Goal: Task Accomplishment & Management: Complete application form

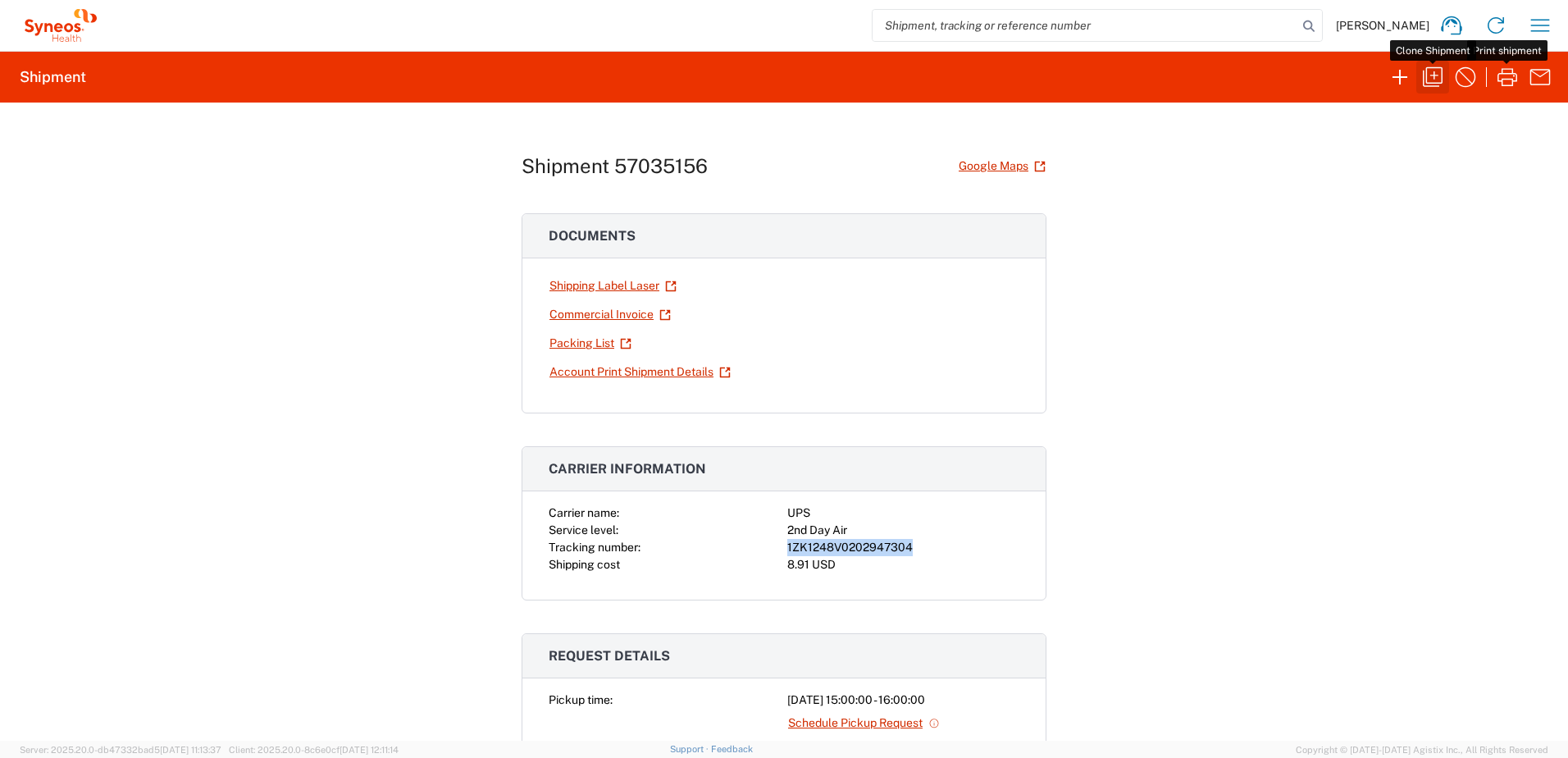
click at [1431, 73] on icon "button" at bounding box center [1432, 77] width 26 height 26
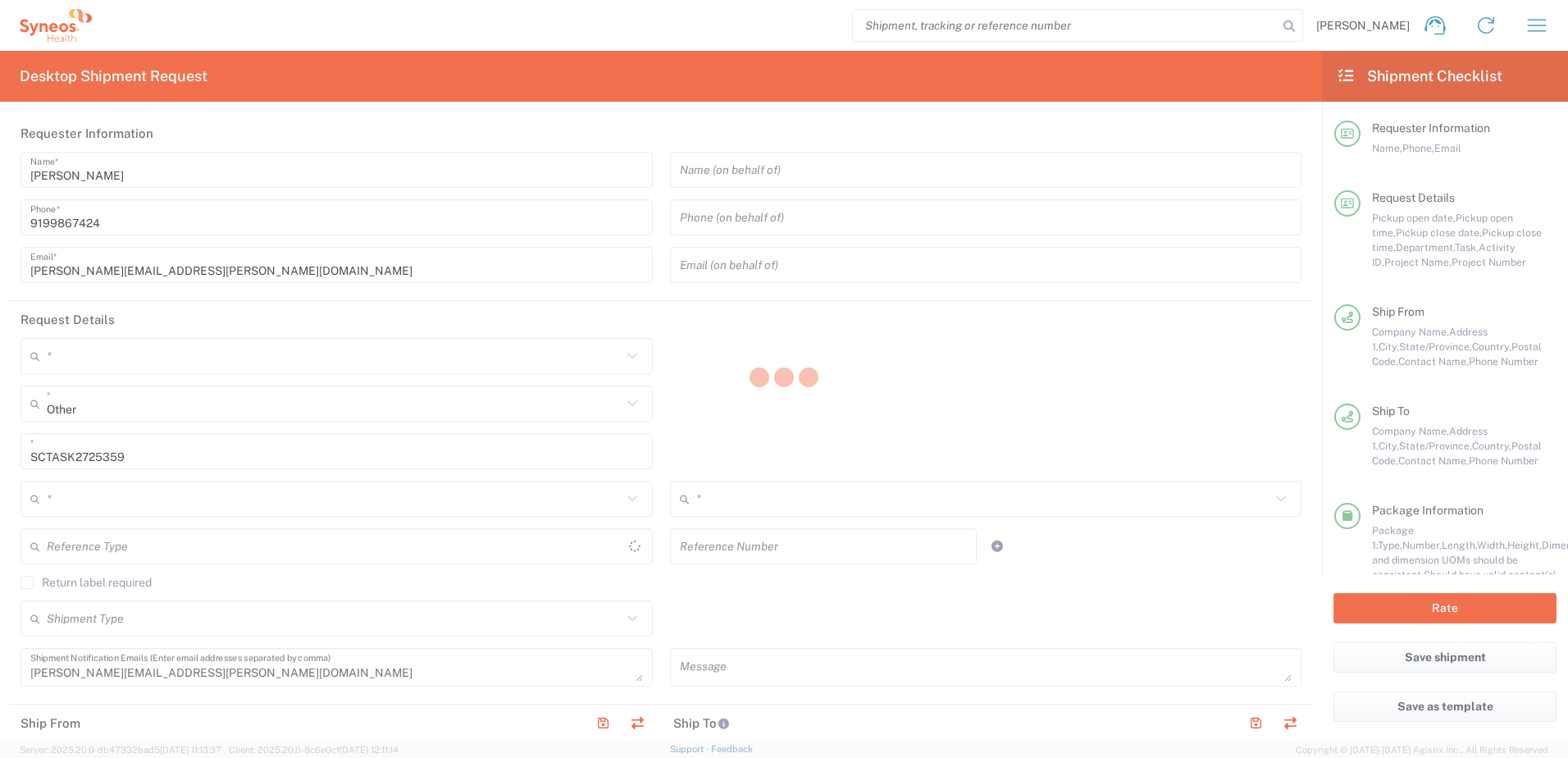
type input "[US_STATE]"
type input "[GEOGRAPHIC_DATA]"
type input "Residential/Home"
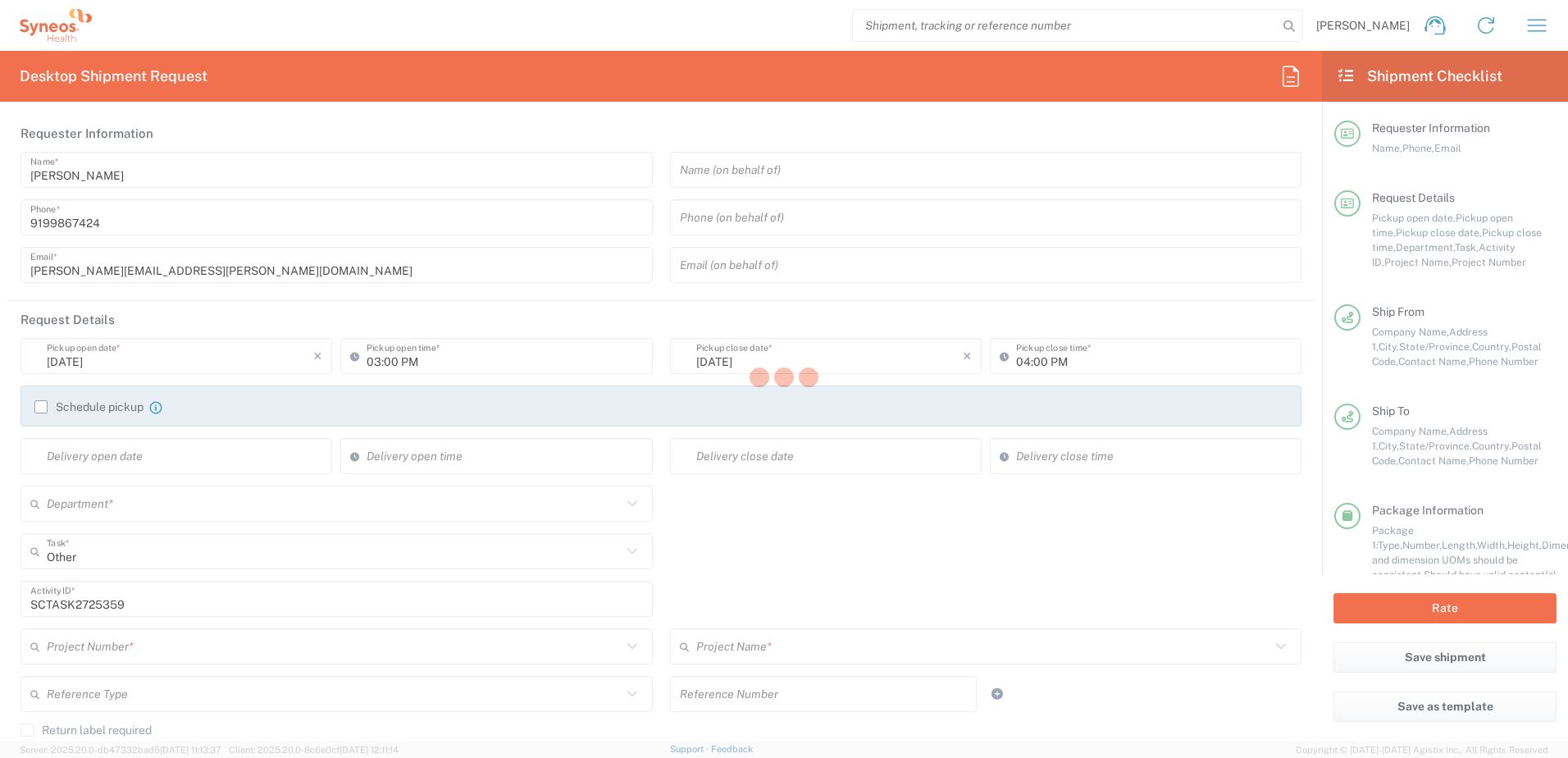
type input "4520 DEPARTMENTAL EXPENSE"
type input "[US_STATE]"
type input "4510"
type input "4520 DEPARTMENTAL EXPENSE"
type input "Your Packaging"
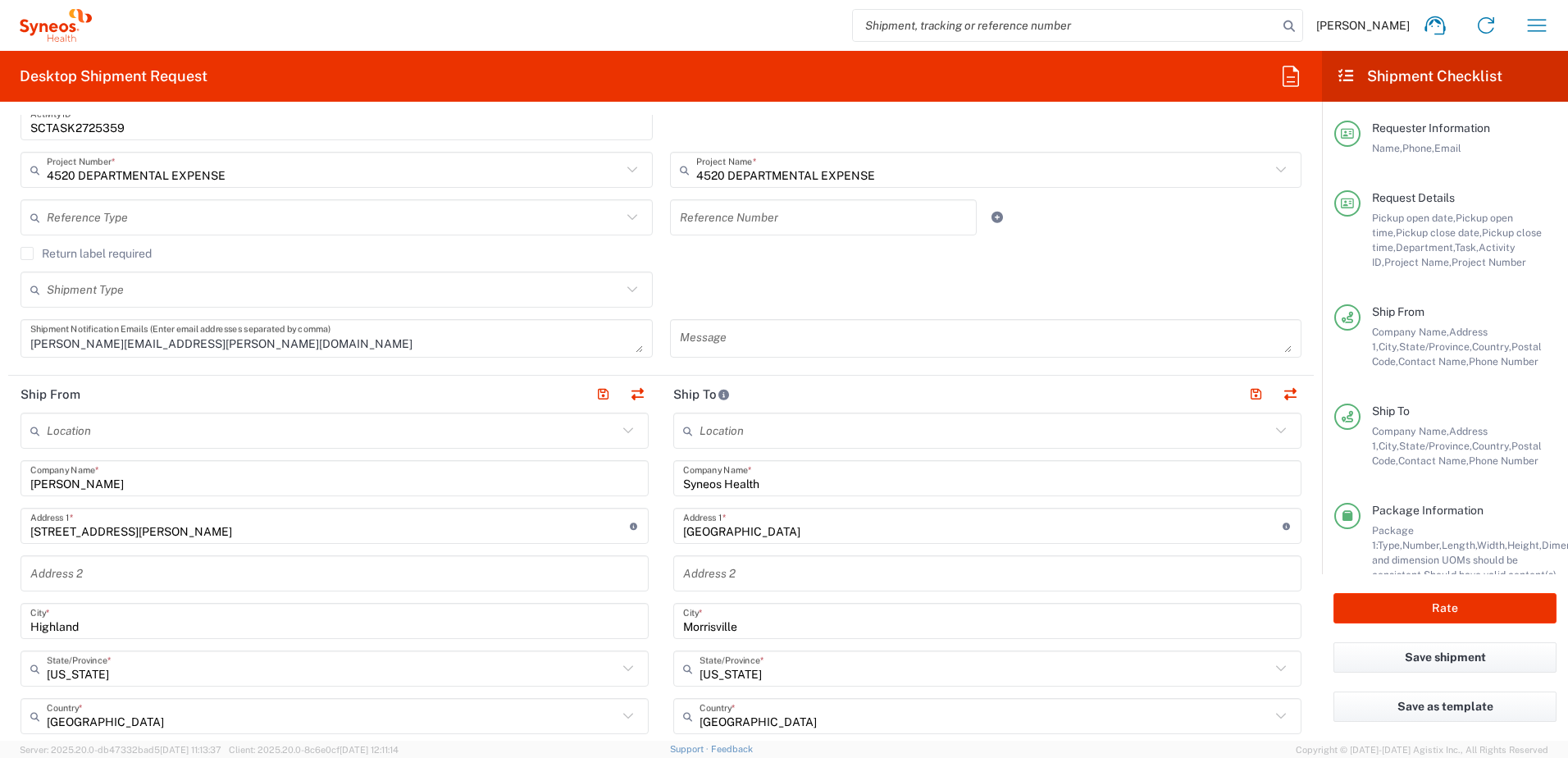
scroll to position [492, 0]
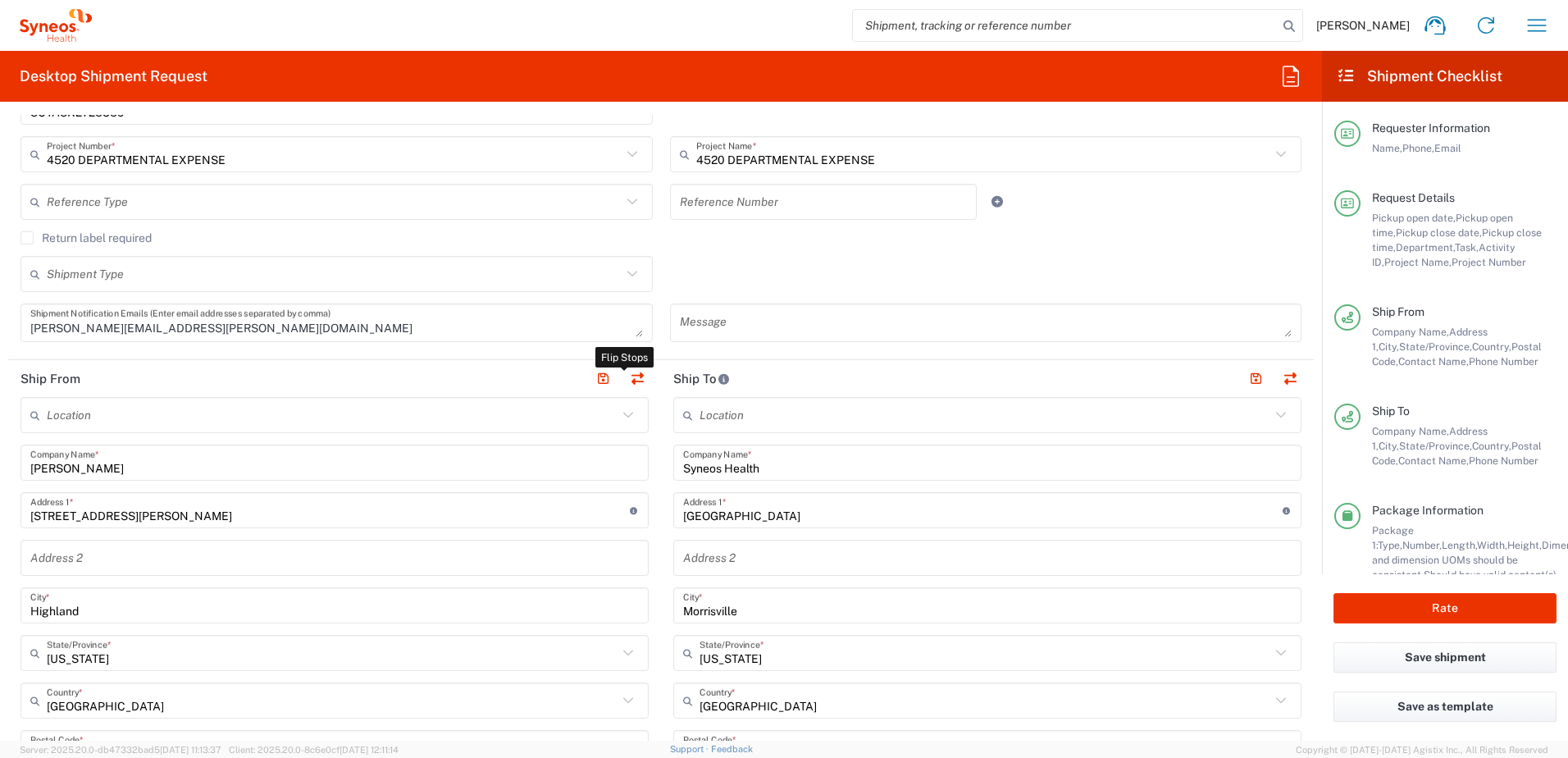
click at [637, 386] on button "button" at bounding box center [637, 379] width 23 height 23
type input "Syneos Health"
type input "[GEOGRAPHIC_DATA]"
type input "Morrisville"
type input "[US_STATE]"
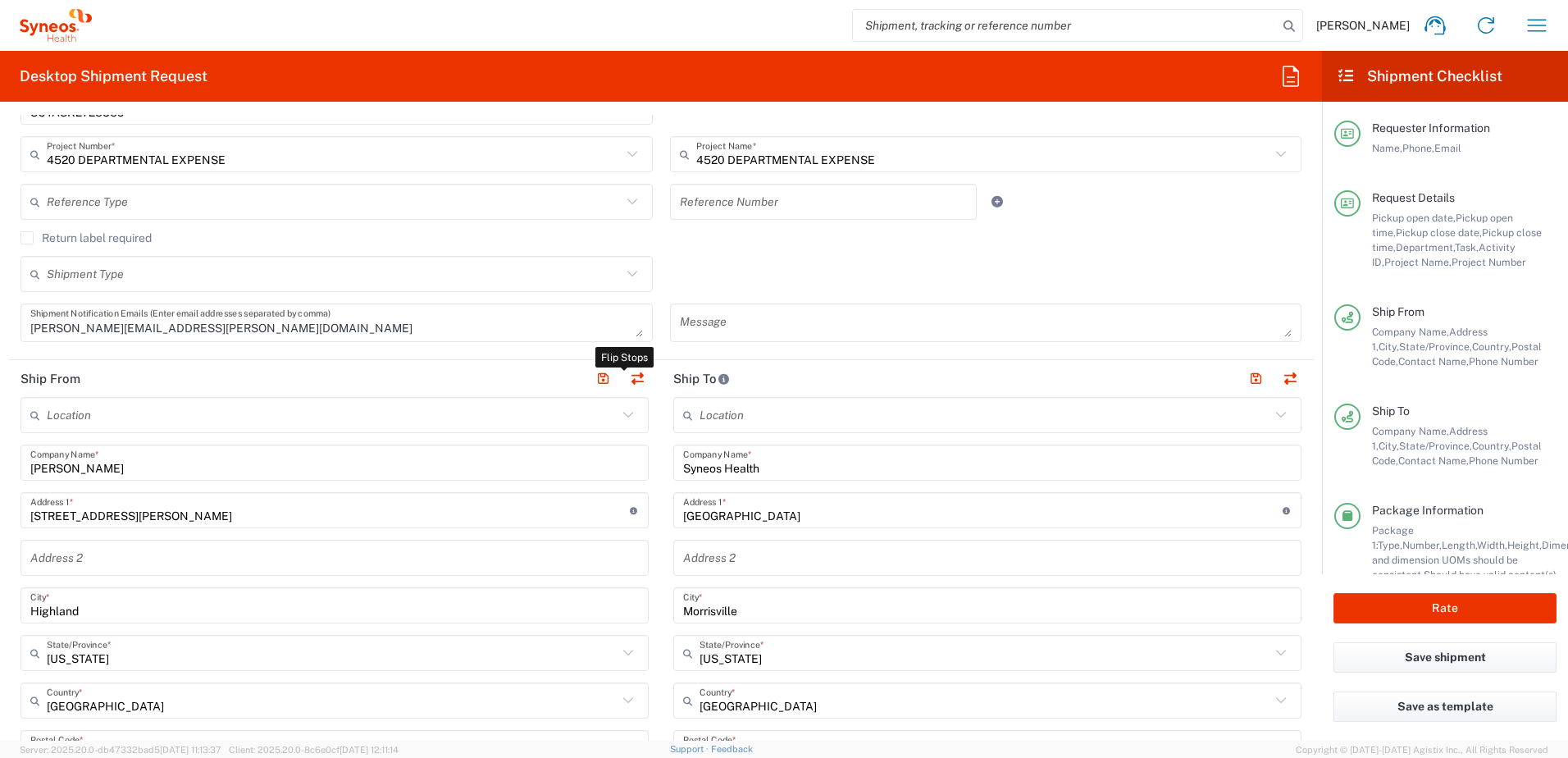
type input "27560"
type input "[PERSON_NAME]"
type input "9199867424"
type input "[PERSON_NAME][EMAIL_ADDRESS][PERSON_NAME][DOMAIN_NAME]"
type input "[PERSON_NAME]"
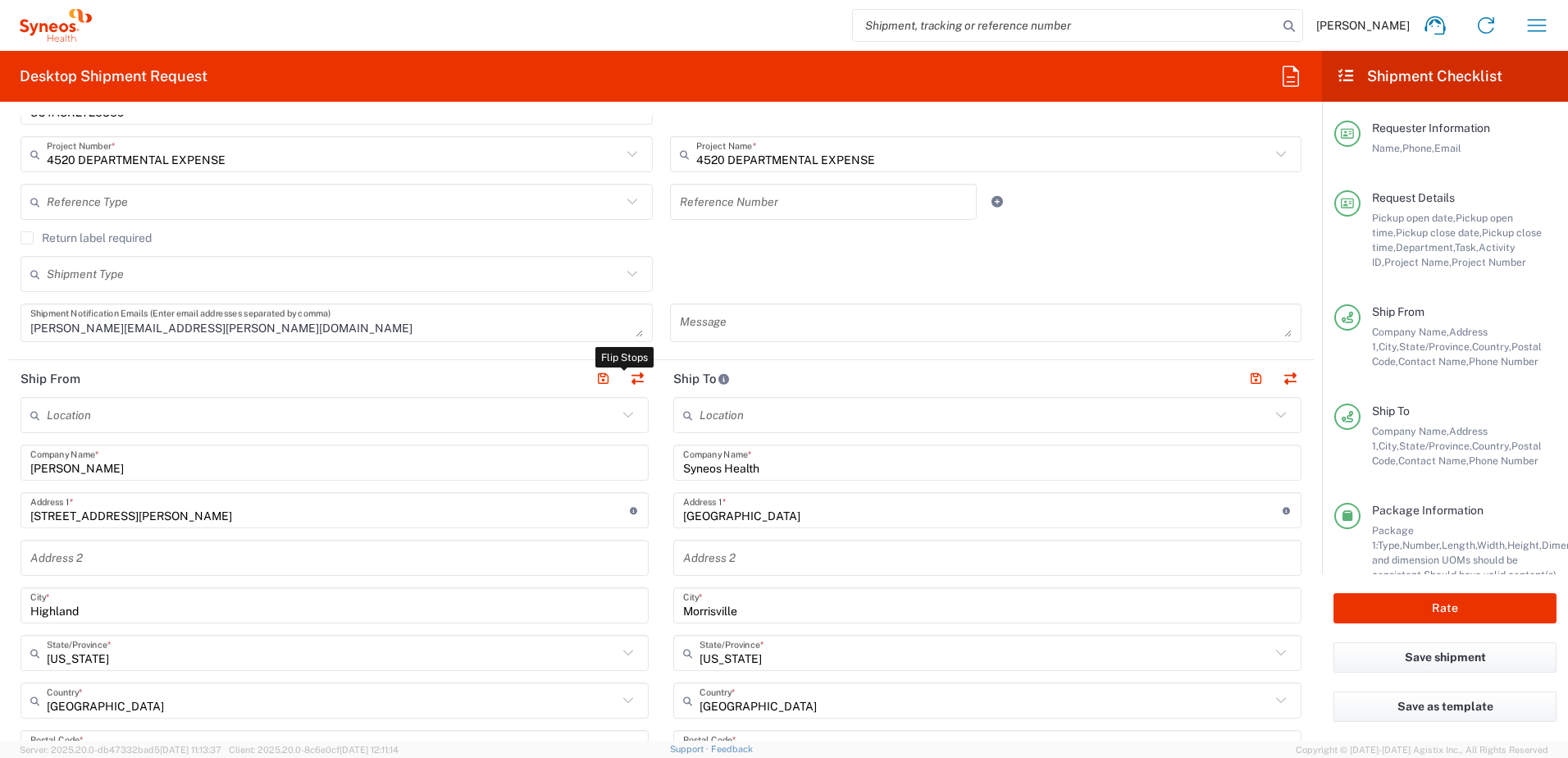
type input "[STREET_ADDRESS][PERSON_NAME]"
type input "Highland"
type input "[US_STATE]"
type input "12528"
type input "[PERSON_NAME]"
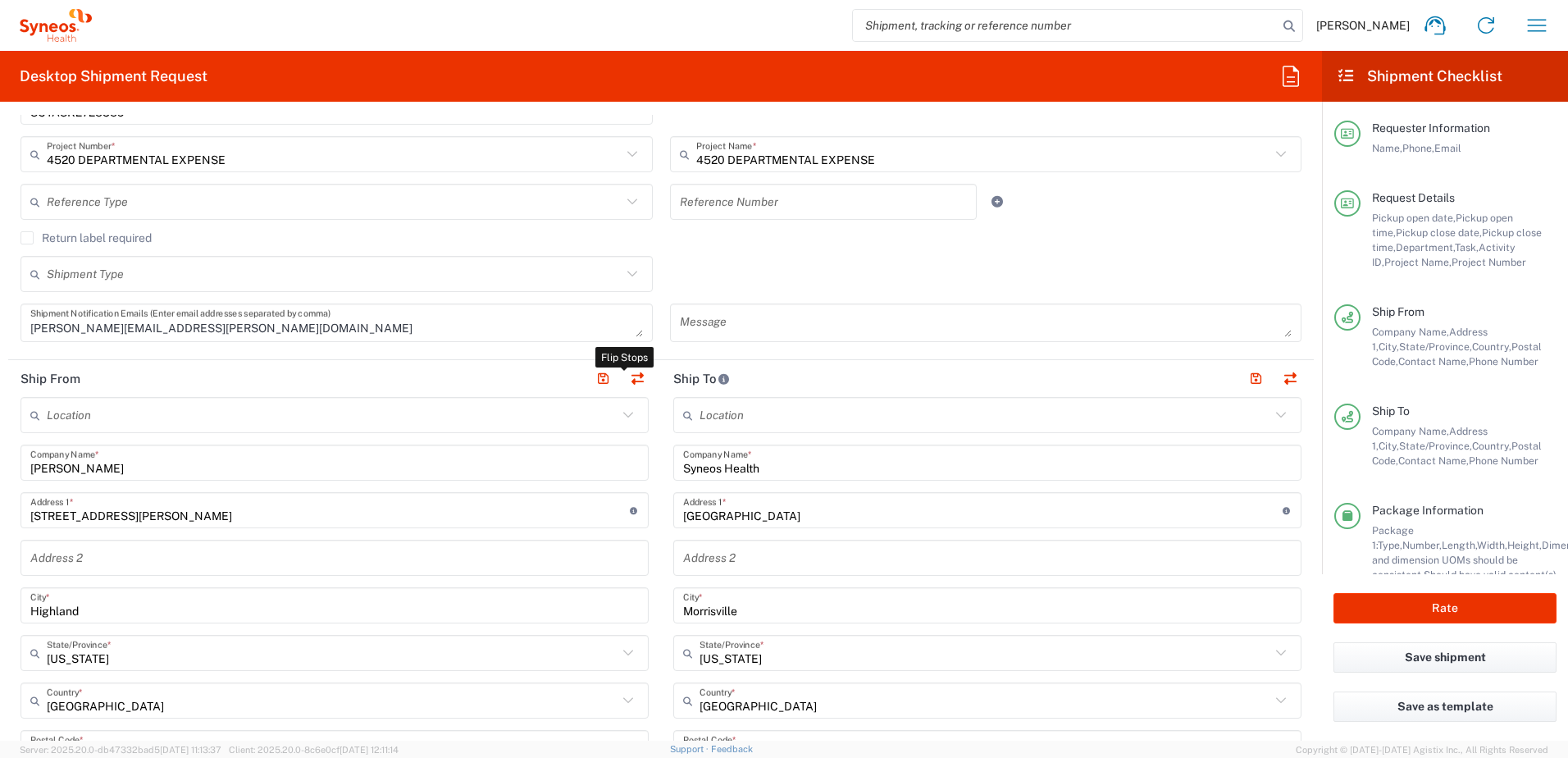
type input "[PHONE_NUMBER]"
type input "[EMAIL_ADDRESS][DOMAIN_NAME]"
type input "Residential/Home"
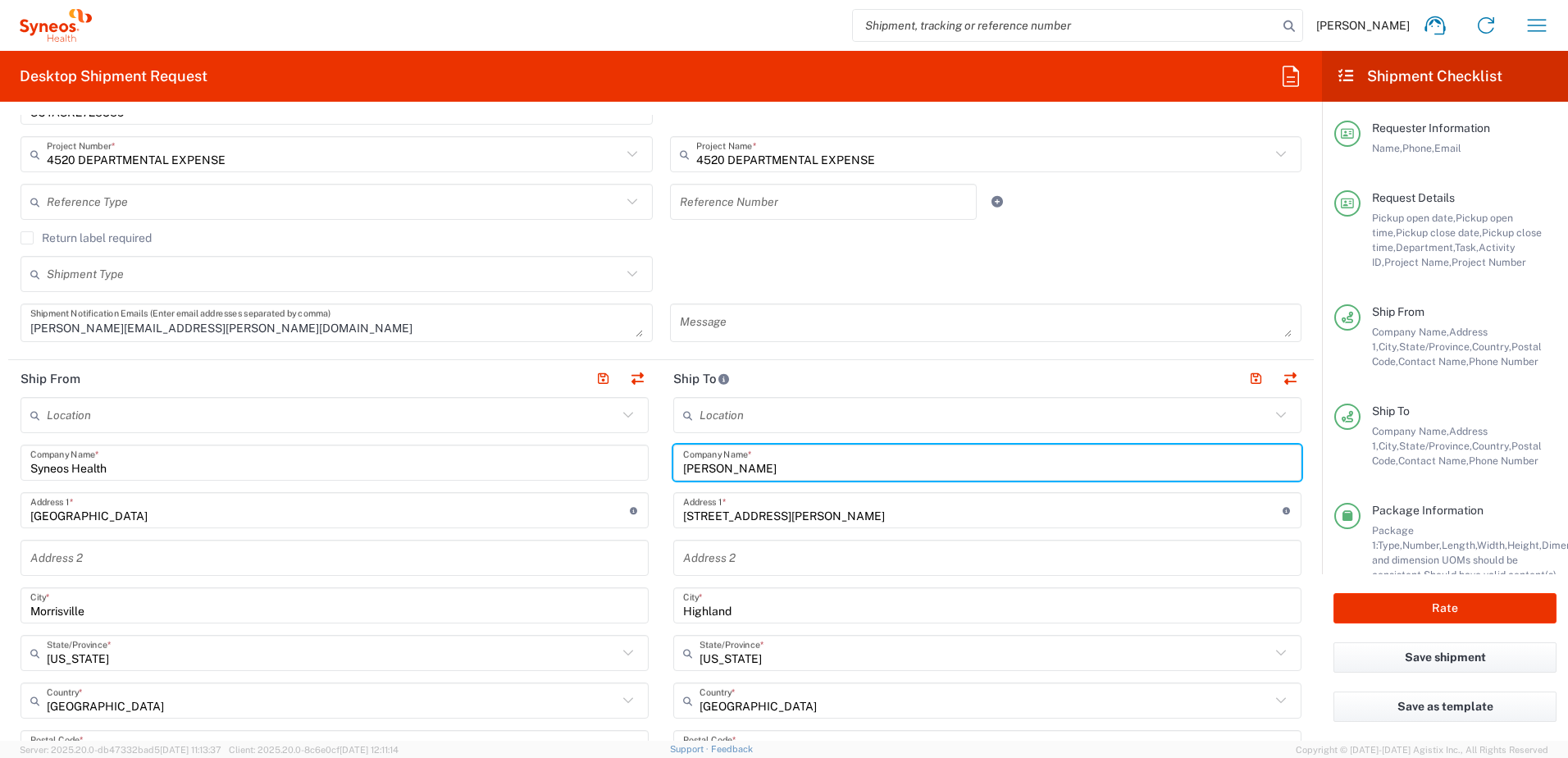
drag, startPoint x: 771, startPoint y: 460, endPoint x: 619, endPoint y: 448, distance: 152.5
click at [616, 447] on div "Ship From Location [PERSON_NAME] LLC-[GEOGRAPHIC_DATA] [GEOGRAPHIC_DATA] [GEOGR…" at bounding box center [661, 727] width 1306 height 733
paste input "[PERSON_NAME]"
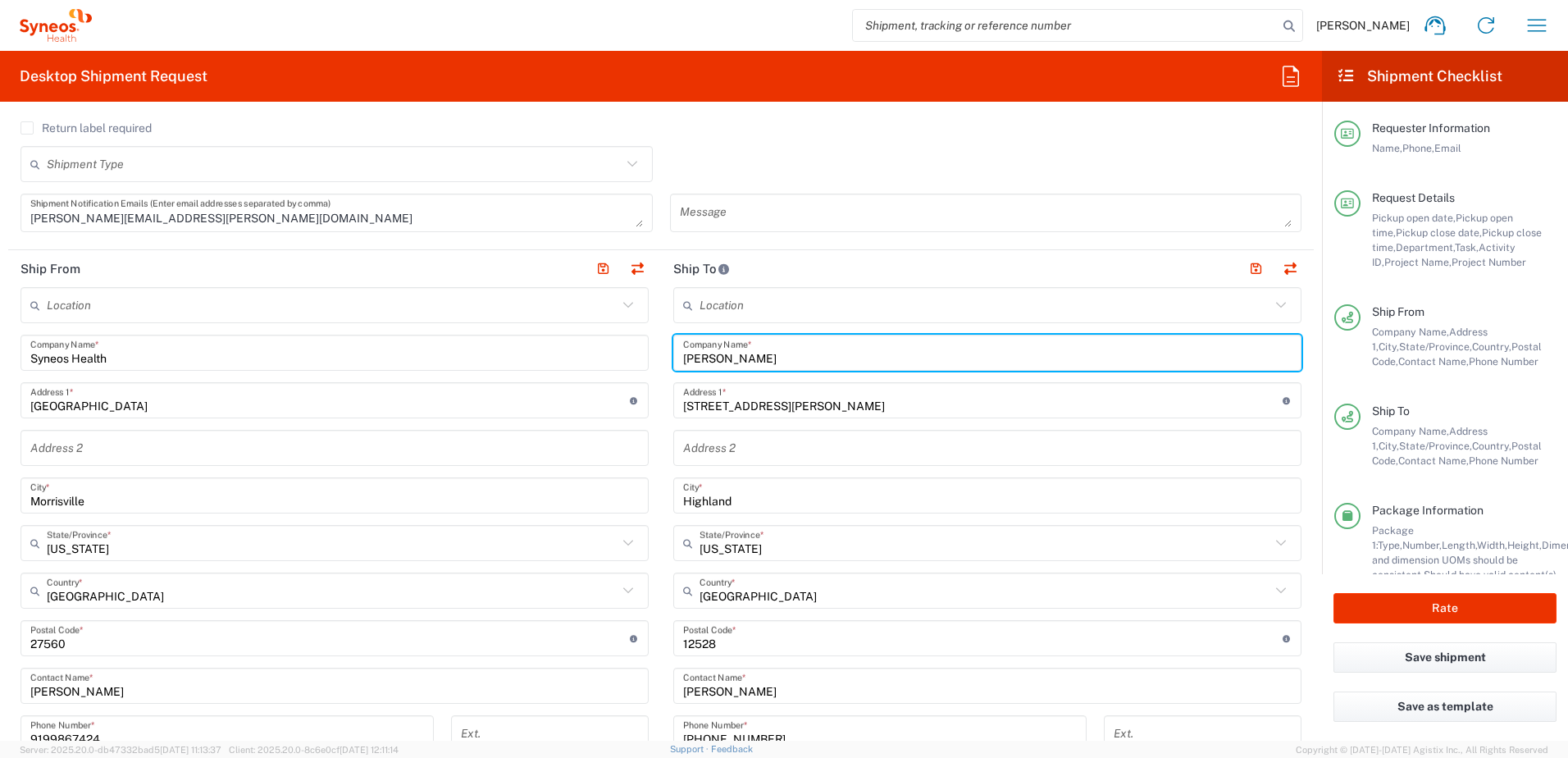
scroll to position [738, 0]
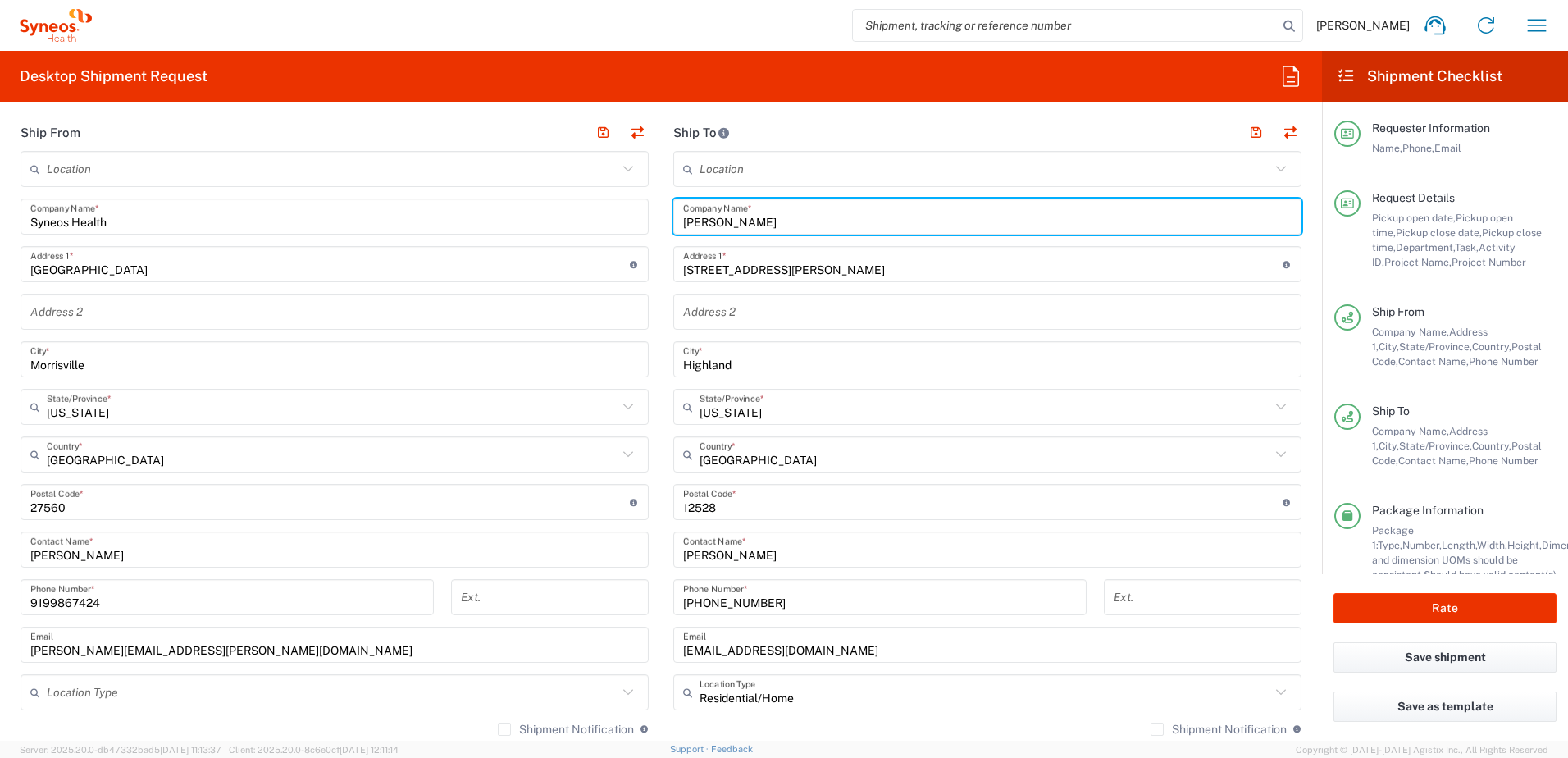
drag, startPoint x: 736, startPoint y: 218, endPoint x: 652, endPoint y: 208, distance: 84.6
click at [652, 208] on div "Ship From Location [PERSON_NAME] LLC-[GEOGRAPHIC_DATA] [GEOGRAPHIC_DATA] [GEOGR…" at bounding box center [661, 480] width 1306 height 733
click at [763, 218] on input "[PERSON_NAME]" at bounding box center [986, 217] width 608 height 29
paste input "[PERSON_NAME],"
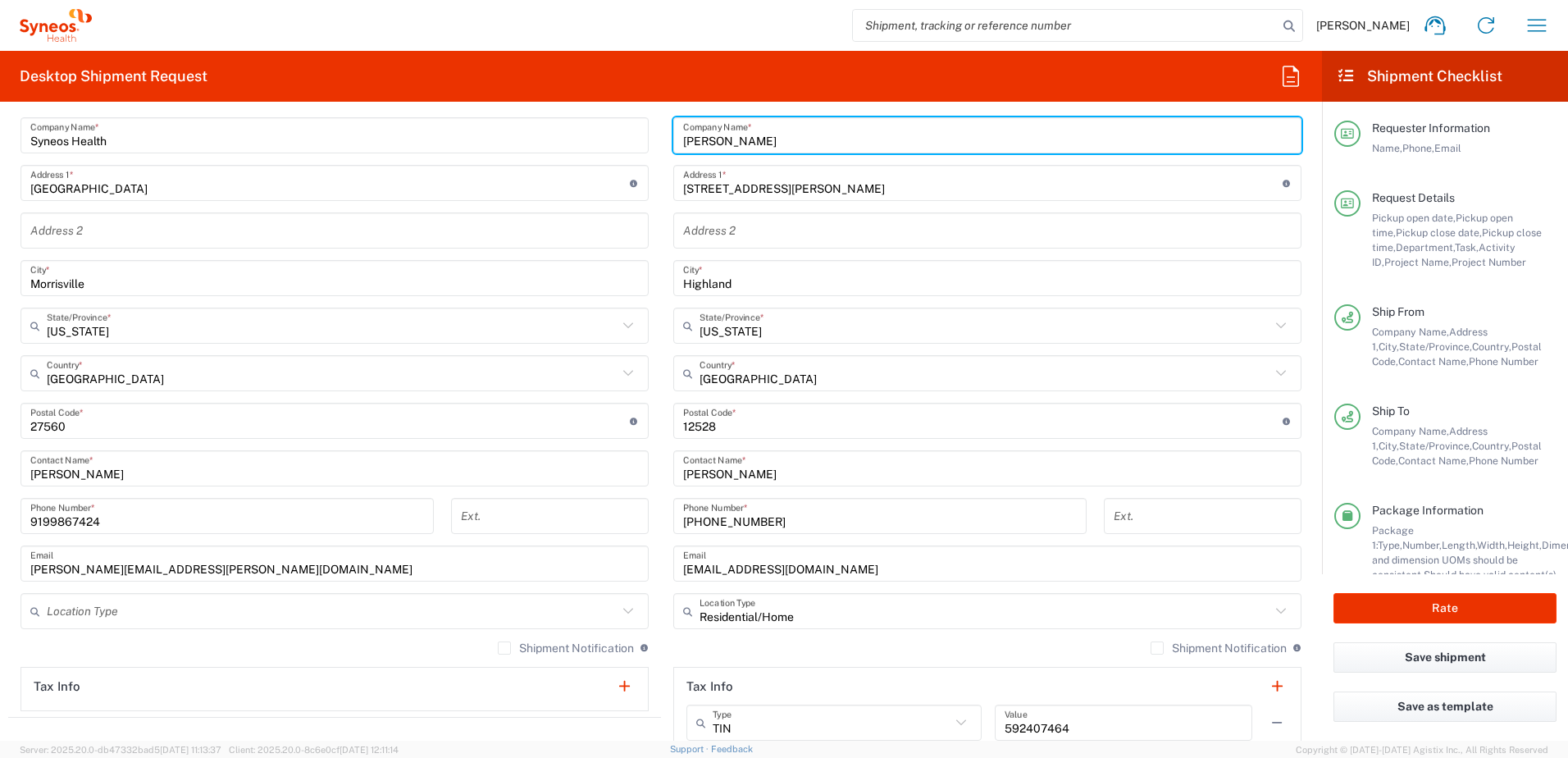
scroll to position [820, 0]
type input "[PERSON_NAME]"
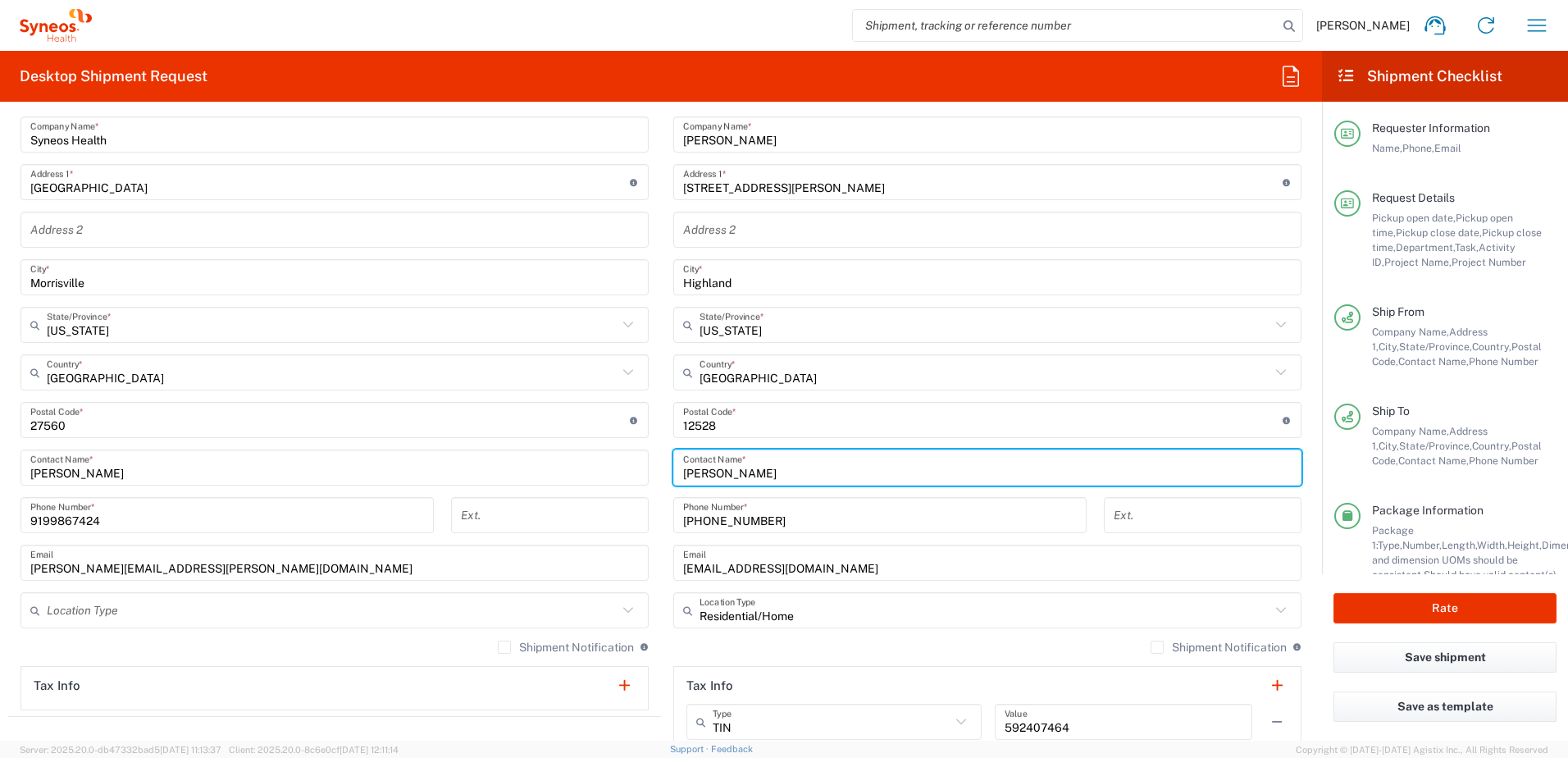
drag, startPoint x: 787, startPoint y: 470, endPoint x: 632, endPoint y: 443, distance: 157.3
click at [632, 443] on div "Ship From Location [PERSON_NAME] LLC-[GEOGRAPHIC_DATA] [GEOGRAPHIC_DATA] [GEOGR…" at bounding box center [661, 398] width 1306 height 733
paste input "[PERSON_NAME]"
type input "[PERSON_NAME]"
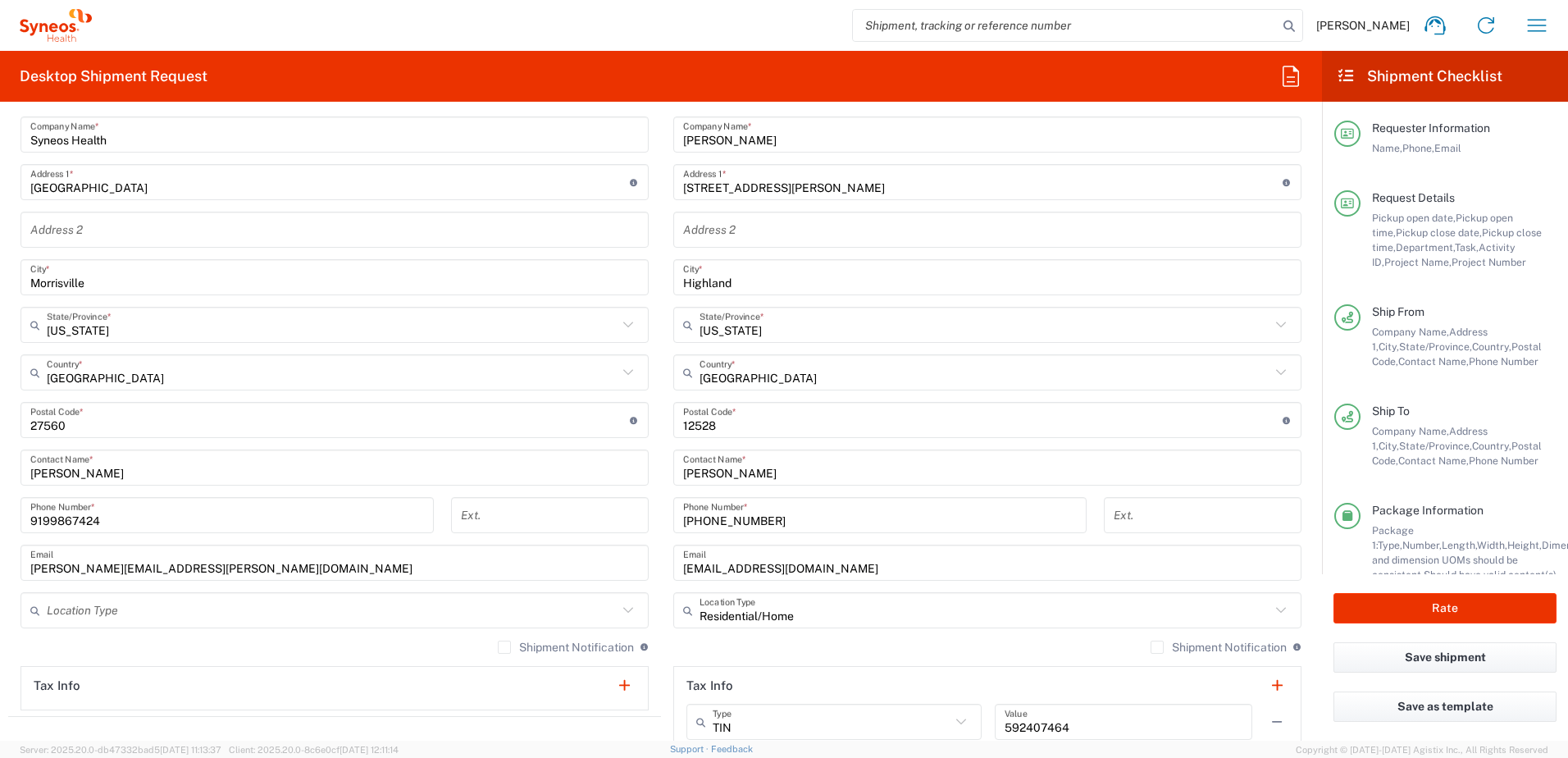
drag, startPoint x: 769, startPoint y: 196, endPoint x: 782, endPoint y: 191, distance: 13.9
click at [782, 191] on input "[STREET_ADDRESS][PERSON_NAME]" at bounding box center [982, 182] width 599 height 29
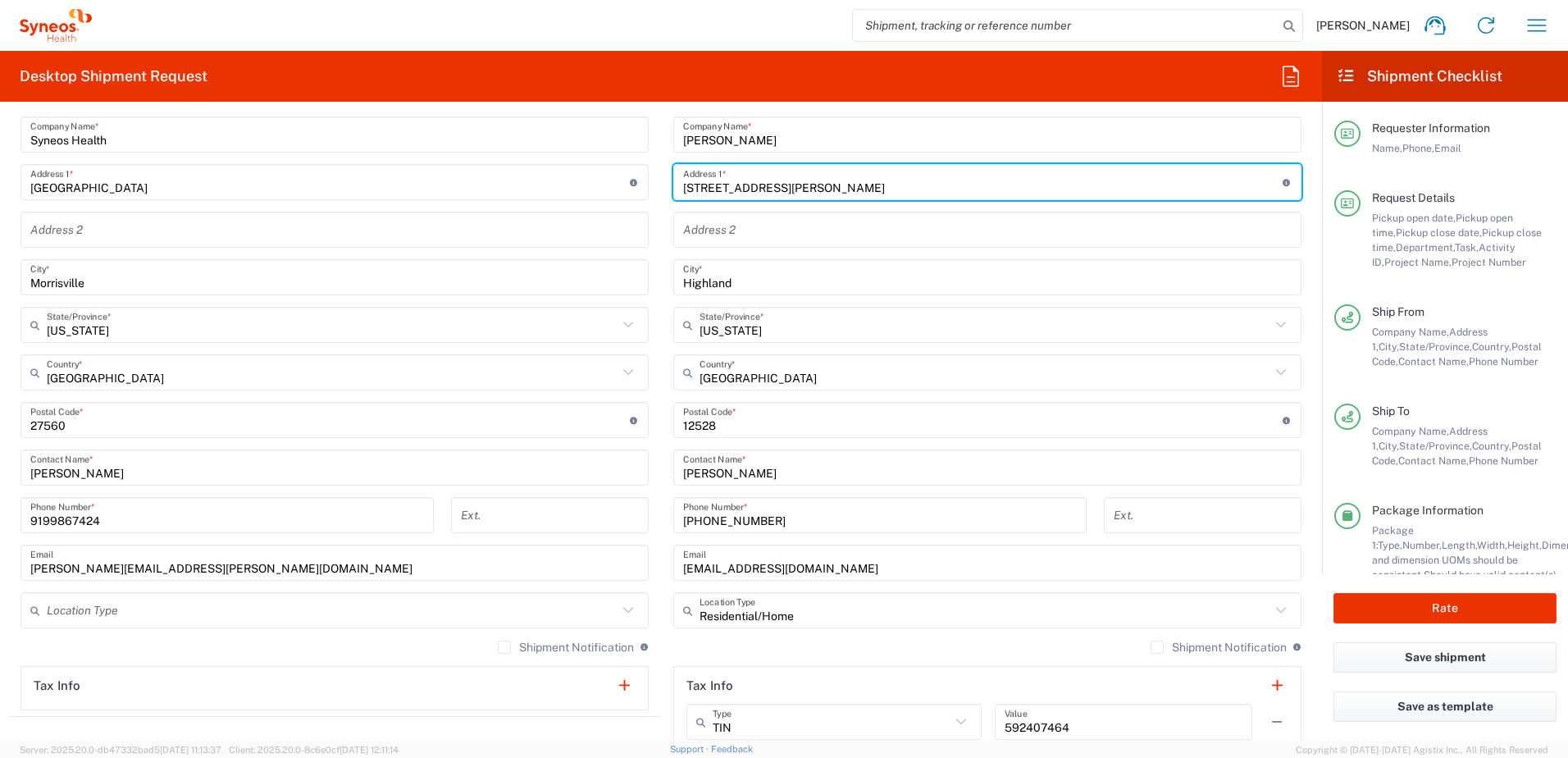
drag, startPoint x: 784, startPoint y: 191, endPoint x: 633, endPoint y: 165, distance: 153.2
click at [611, 169] on div "Ship From Location [PERSON_NAME] LLC-[GEOGRAPHIC_DATA] [GEOGRAPHIC_DATA] [GEOGR…" at bounding box center [661, 398] width 1306 height 733
paste input "[STREET_ADDRESS][PERSON_NAME]"
type input "[STREET_ADDRESS][PERSON_NAME]"
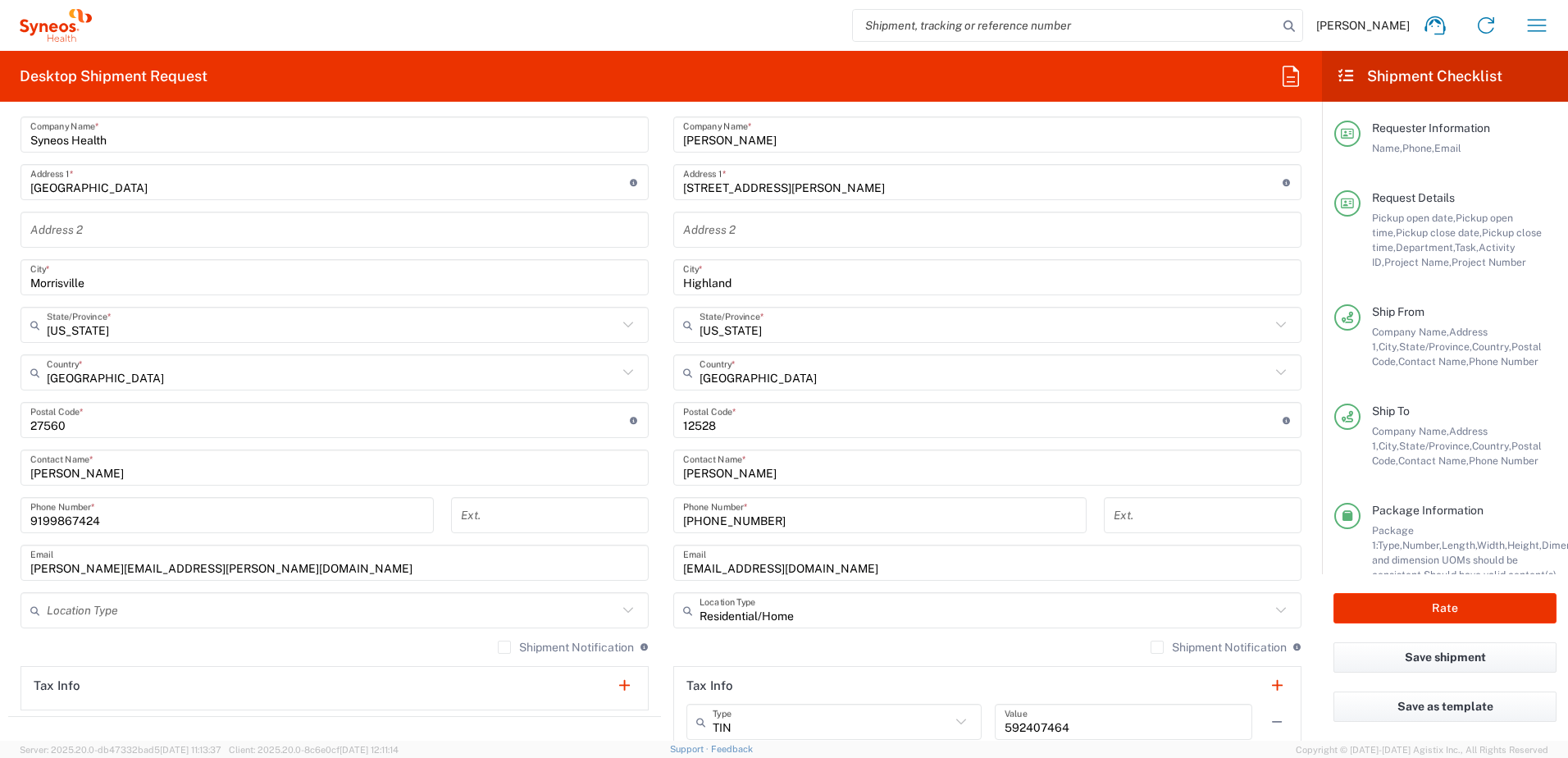
click at [722, 268] on input "Highland" at bounding box center [986, 278] width 608 height 29
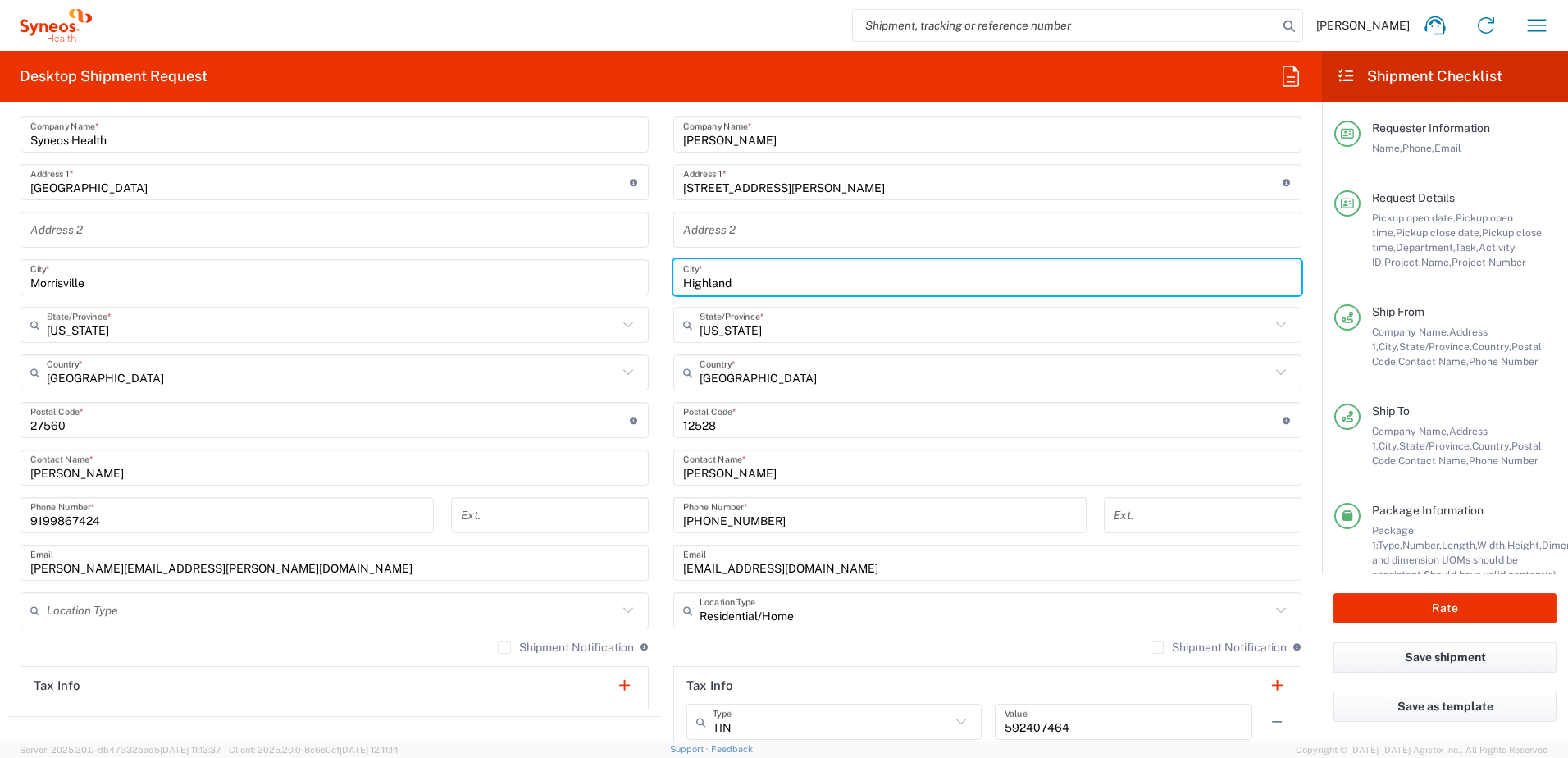
drag, startPoint x: 741, startPoint y: 275, endPoint x: 601, endPoint y: 266, distance: 140.3
click at [597, 267] on div "Ship From Location [PERSON_NAME] LLC-[GEOGRAPHIC_DATA] [GEOGRAPHIC_DATA] [GEOGR…" at bounding box center [661, 398] width 1306 height 733
paste input "[GEOGRAPHIC_DATA]"
type input "[GEOGRAPHIC_DATA]"
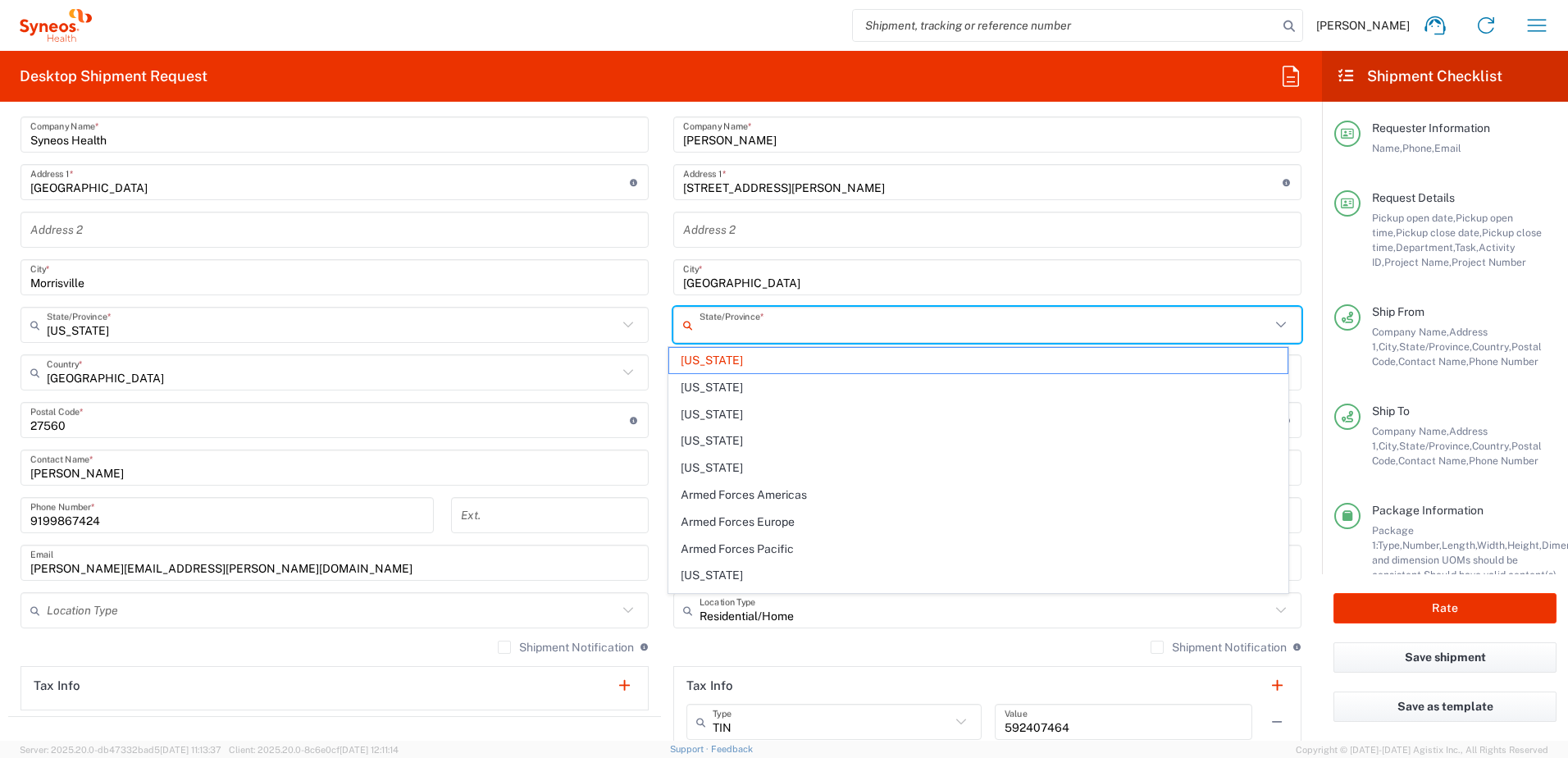
click at [772, 322] on input "text" at bounding box center [985, 325] width 571 height 29
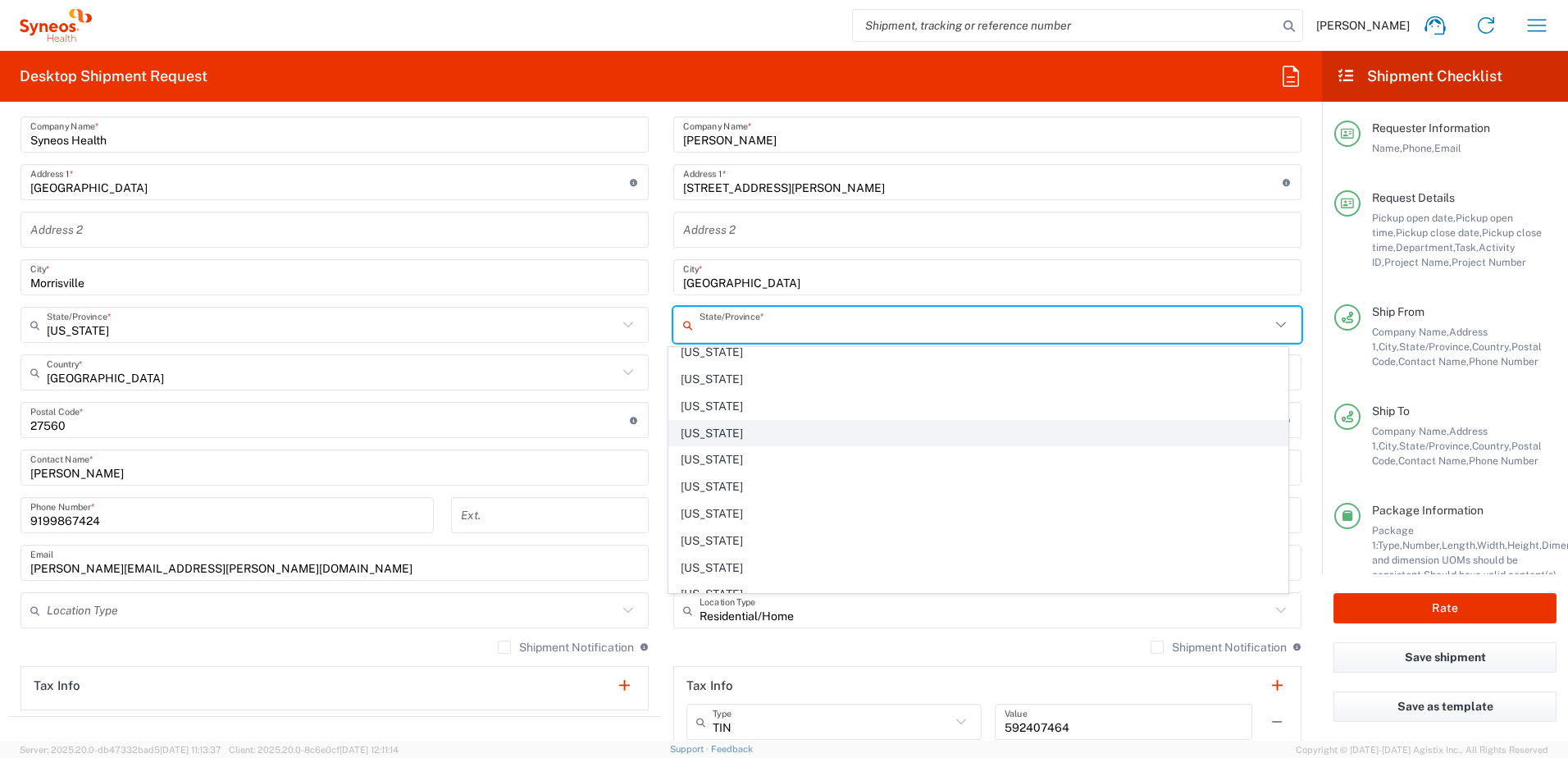
scroll to position [903, 0]
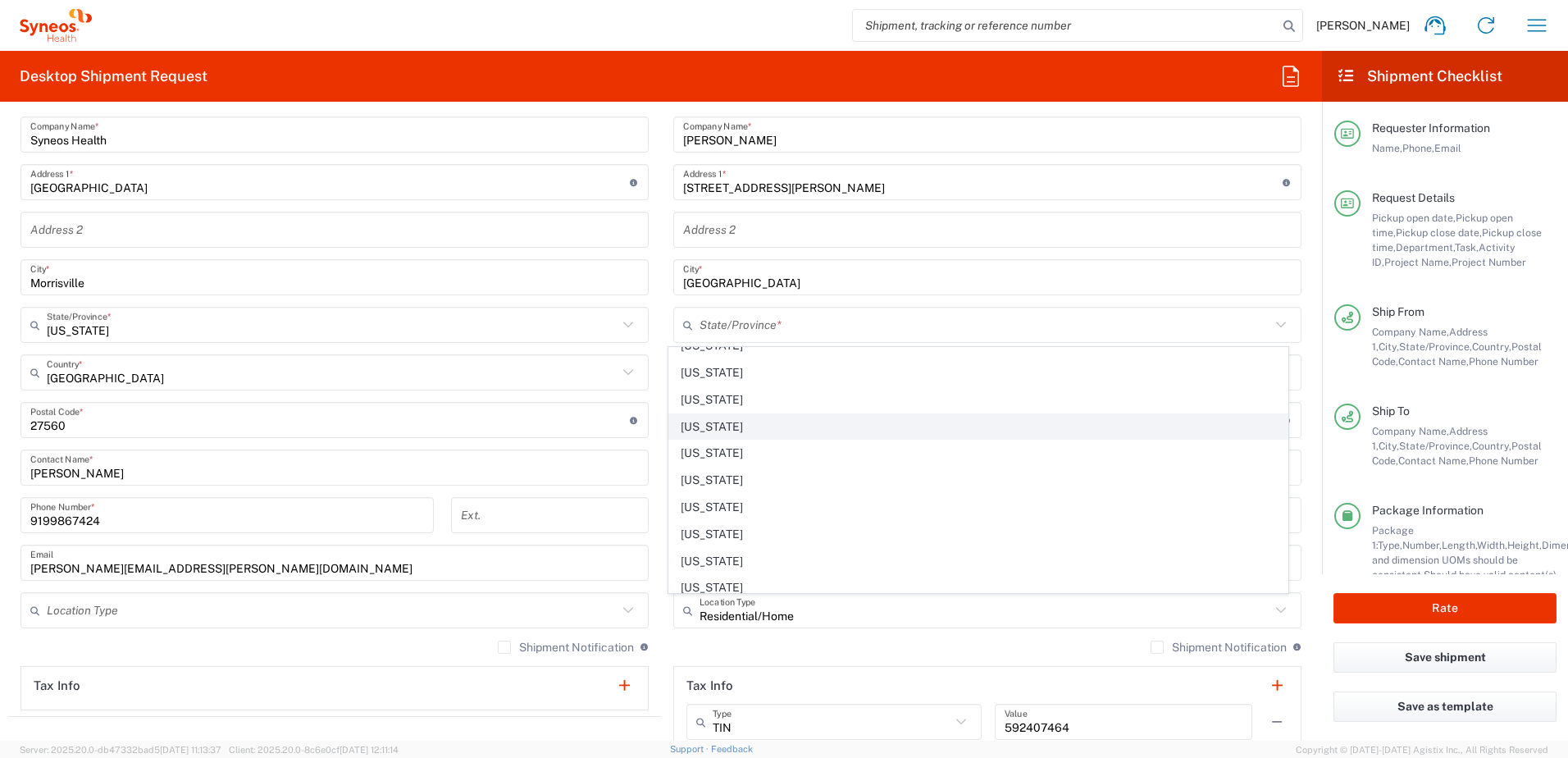
click at [741, 420] on span "[US_STATE]" at bounding box center [978, 426] width 619 height 25
type input "[US_STATE]"
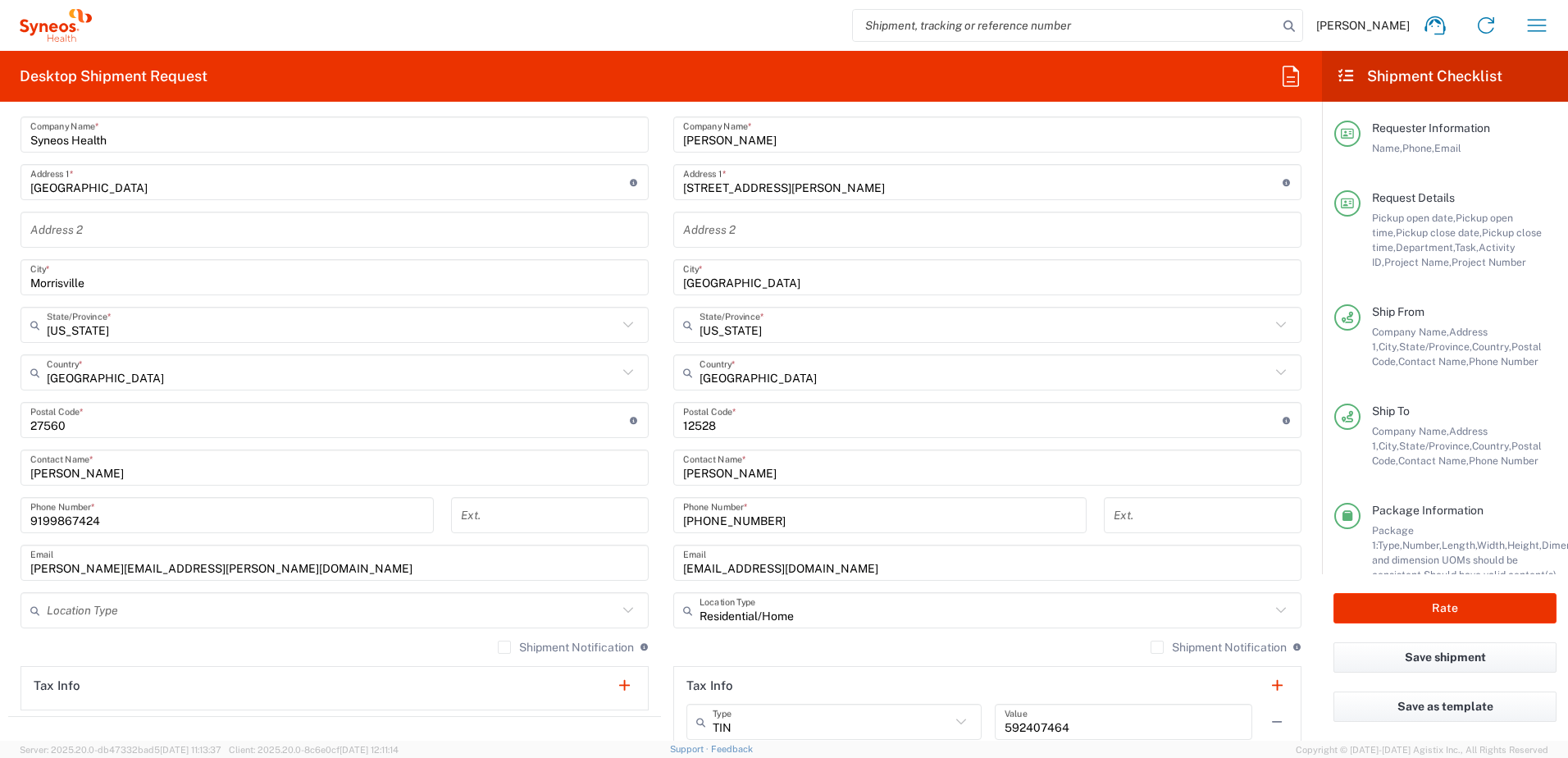
click at [716, 429] on input "undefined" at bounding box center [982, 420] width 599 height 29
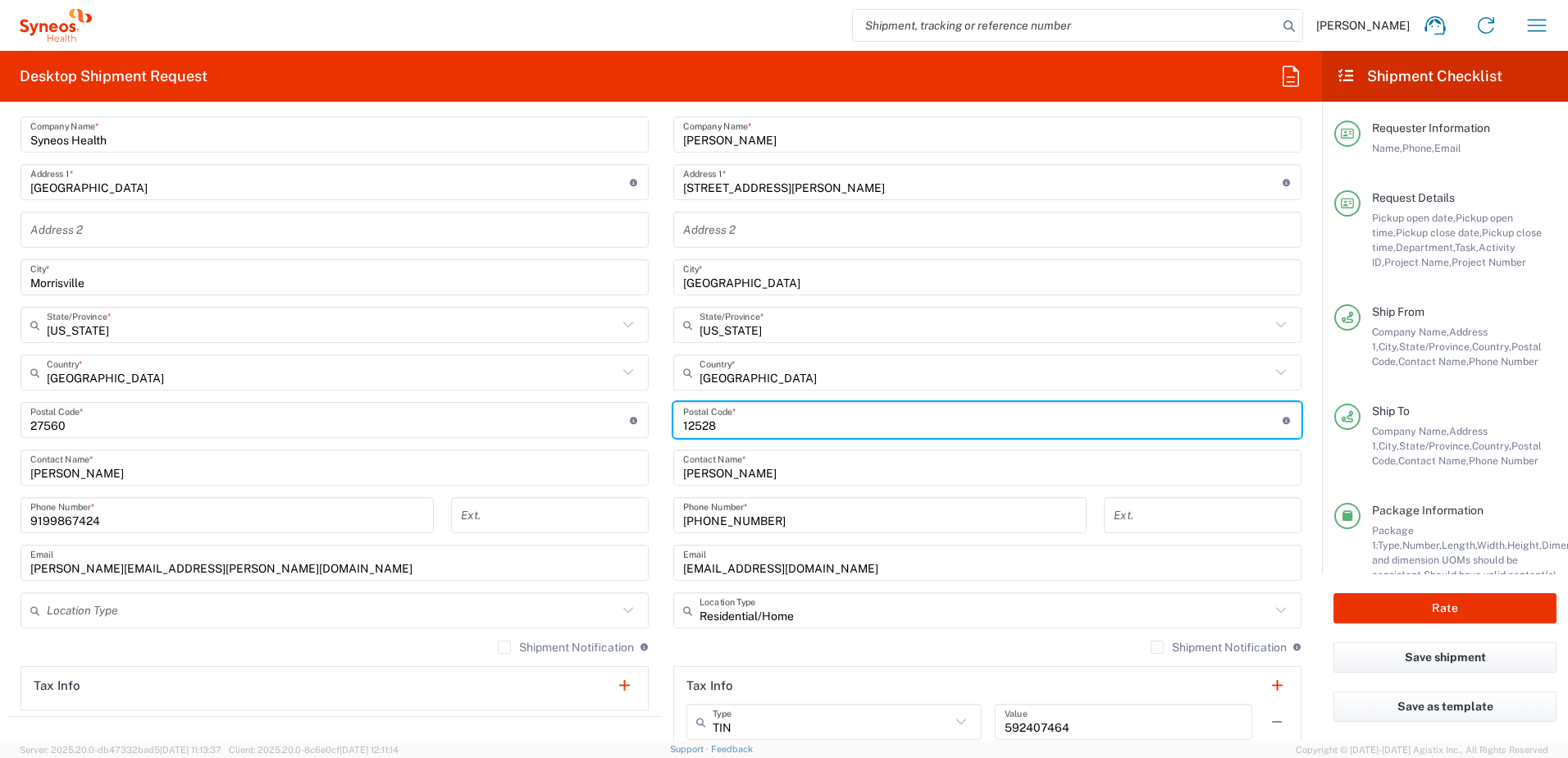
drag, startPoint x: 736, startPoint y: 421, endPoint x: 604, endPoint y: 404, distance: 133.1
click at [603, 404] on div "Ship From Location [PERSON_NAME] LLC-[GEOGRAPHIC_DATA] [GEOGRAPHIC_DATA] [GEOGR…" at bounding box center [661, 398] width 1306 height 733
paste input "27603"
type input "27603"
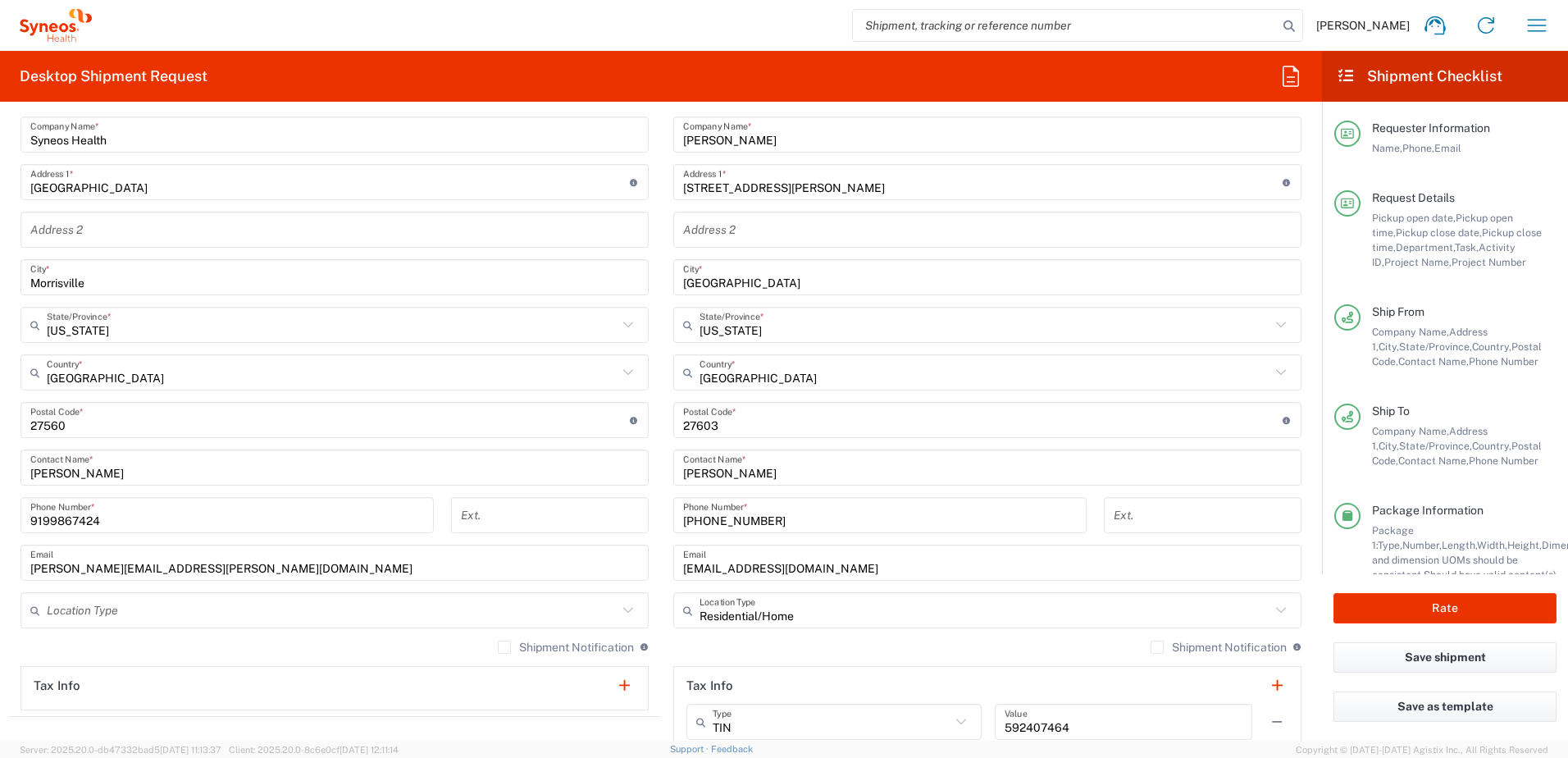
drag, startPoint x: 766, startPoint y: 524, endPoint x: 780, endPoint y: 521, distance: 14.3
click at [766, 524] on input "[PHONE_NUMBER]" at bounding box center [879, 515] width 393 height 29
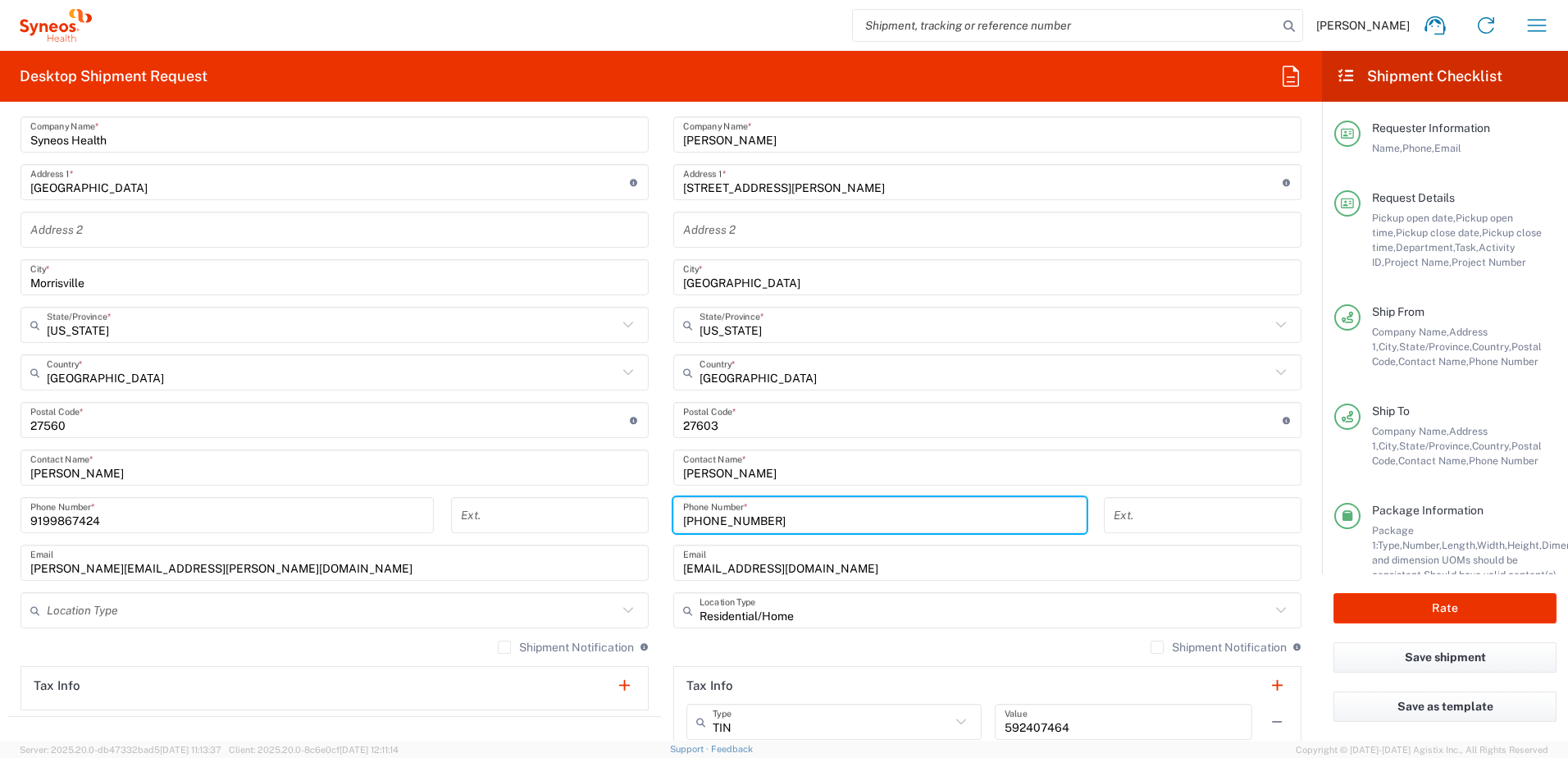
drag, startPoint x: 805, startPoint y: 516, endPoint x: 646, endPoint y: 506, distance: 159.3
click at [646, 506] on div "Ship From Location [PERSON_NAME] LLC-[GEOGRAPHIC_DATA] [GEOGRAPHIC_DATA] [GEOGR…" at bounding box center [661, 398] width 1306 height 733
paste input "[PHONE_NUMBER]"
type input "[PHONE_NUMBER]"
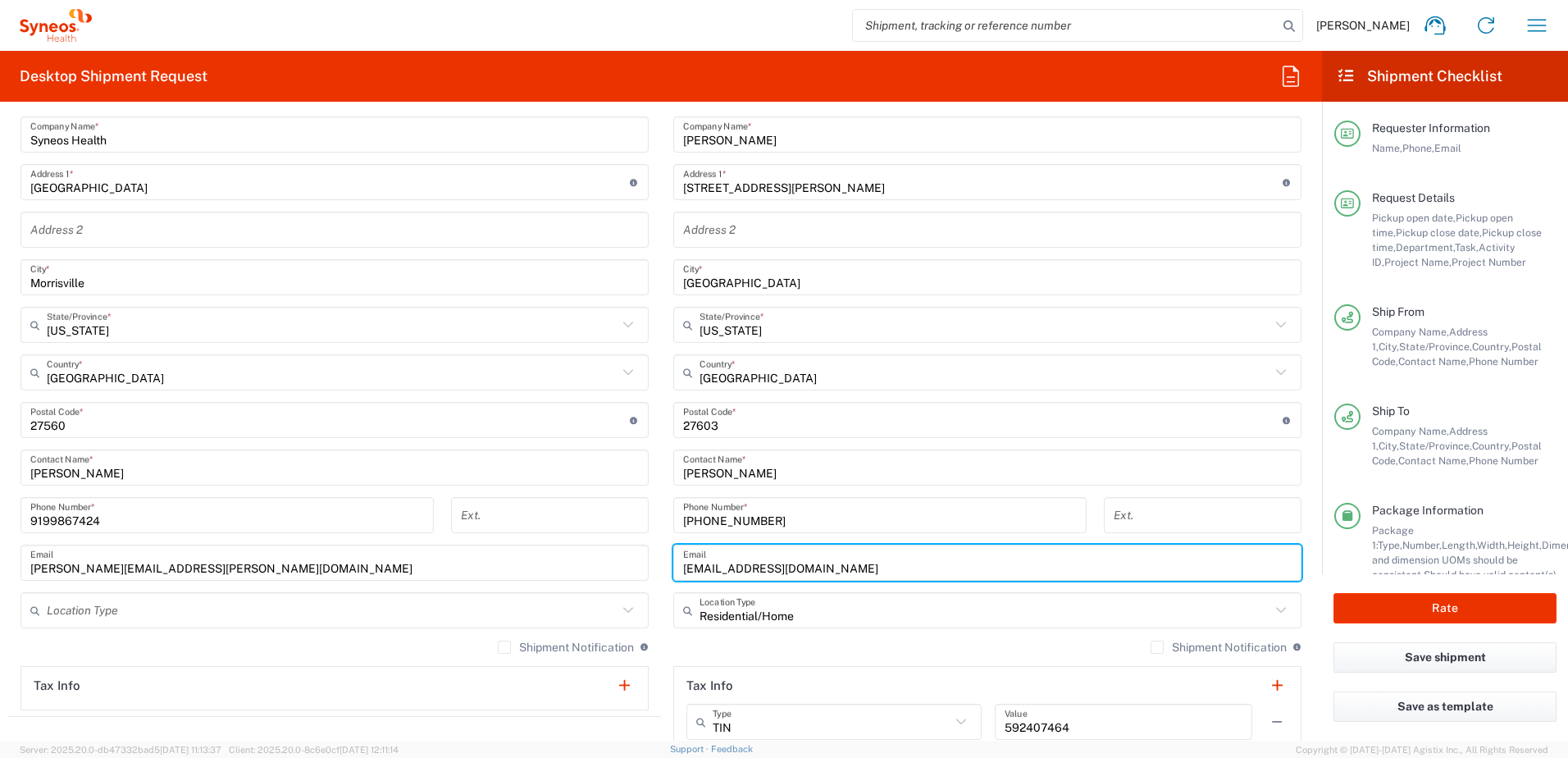
drag, startPoint x: 841, startPoint y: 566, endPoint x: 683, endPoint y: 549, distance: 158.9
click at [683, 549] on input "[EMAIL_ADDRESS][DOMAIN_NAME]" at bounding box center [986, 563] width 608 height 29
click at [863, 557] on input "[EMAIL_ADDRESS][DOMAIN_NAME]" at bounding box center [986, 563] width 608 height 29
drag, startPoint x: 847, startPoint y: 563, endPoint x: 658, endPoint y: 555, distance: 189.2
click at [661, 555] on main "Location [PERSON_NAME] LLC-[GEOGRAPHIC_DATA] [GEOGRAPHIC_DATA] [GEOGRAPHIC_DATA…" at bounding box center [987, 413] width 653 height 689
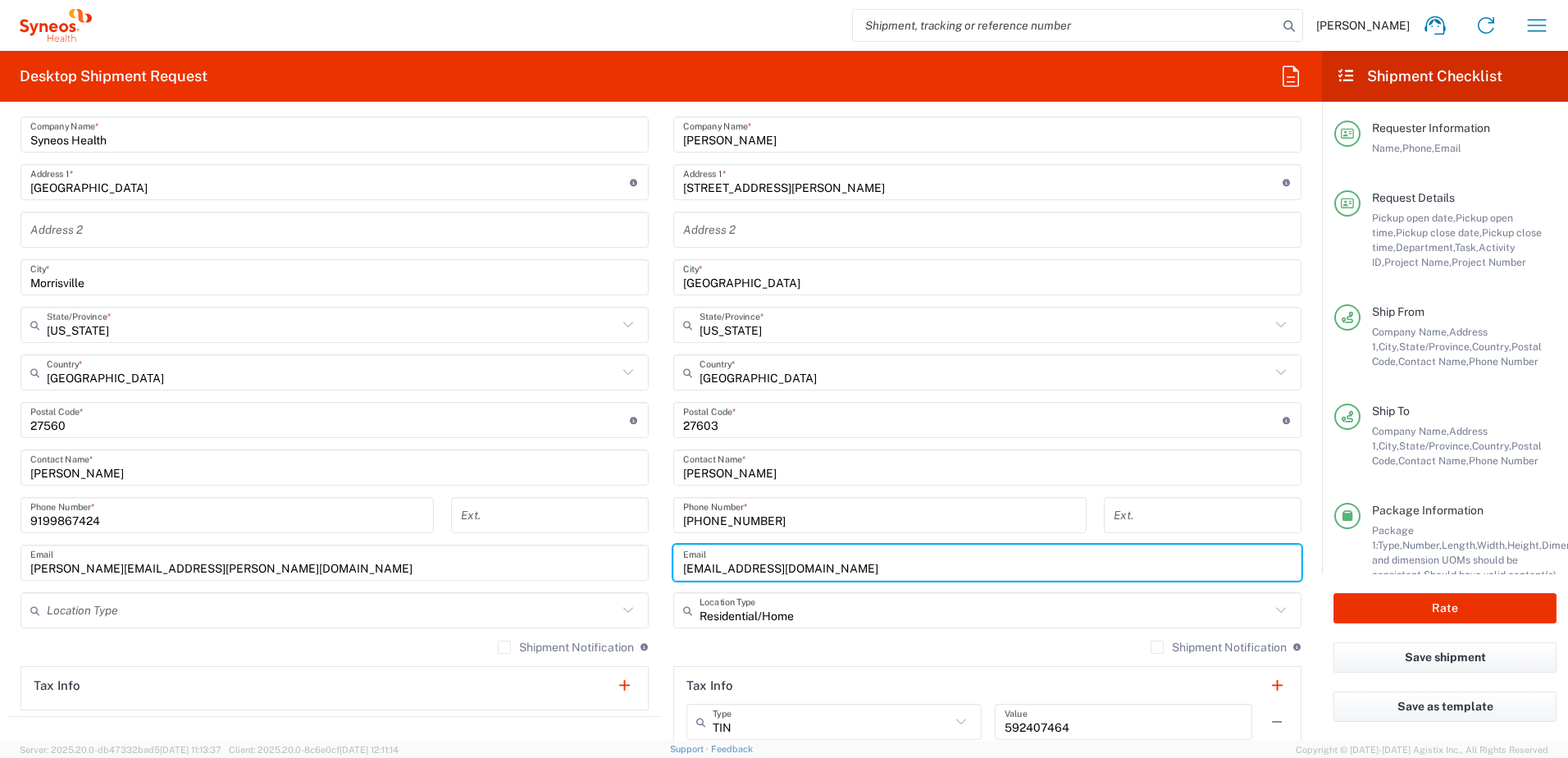
paste input "stevencrenshaw27"
type input "[EMAIL_ADDRESS][DOMAIN_NAME]"
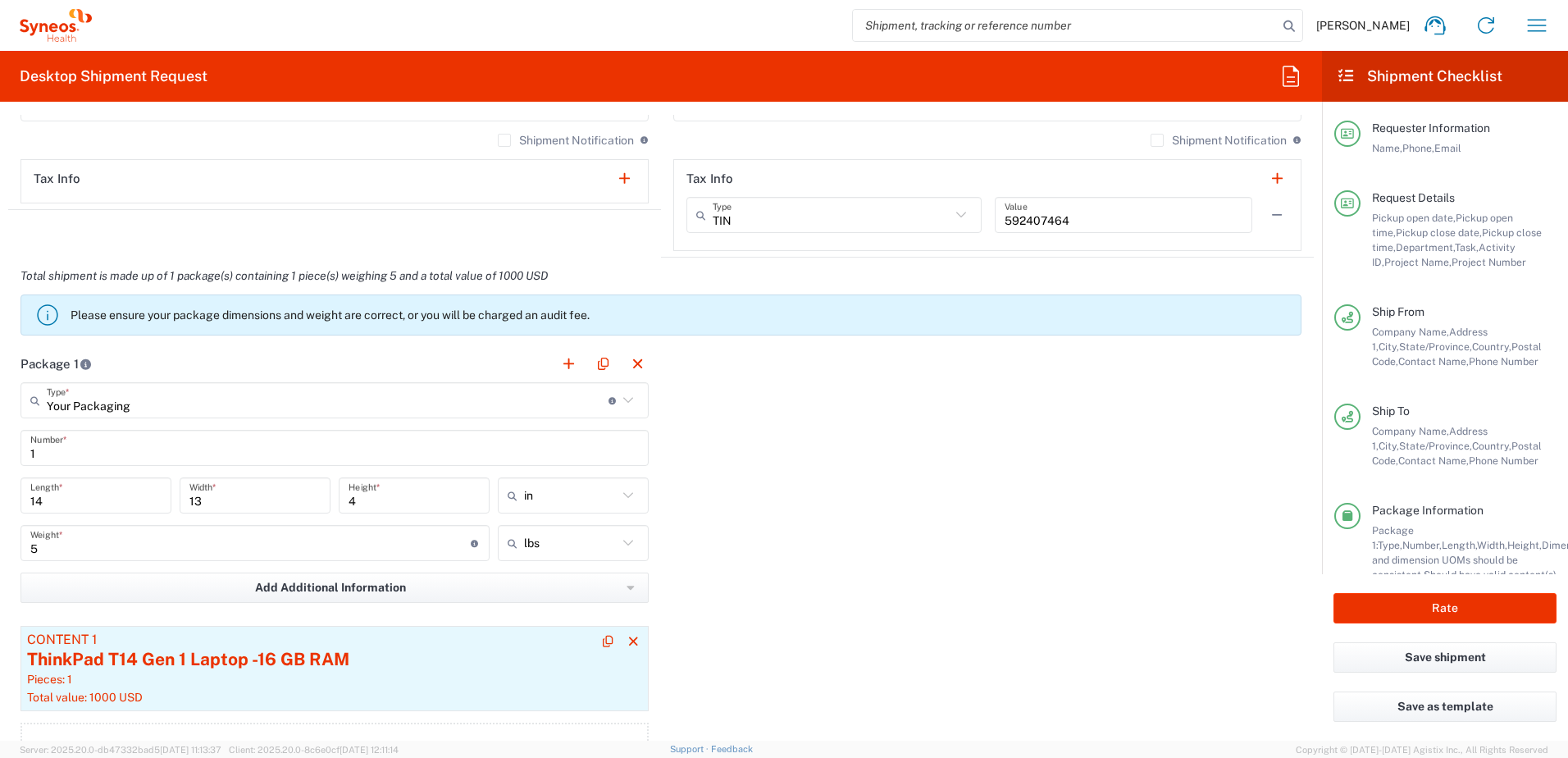
scroll to position [1394, 0]
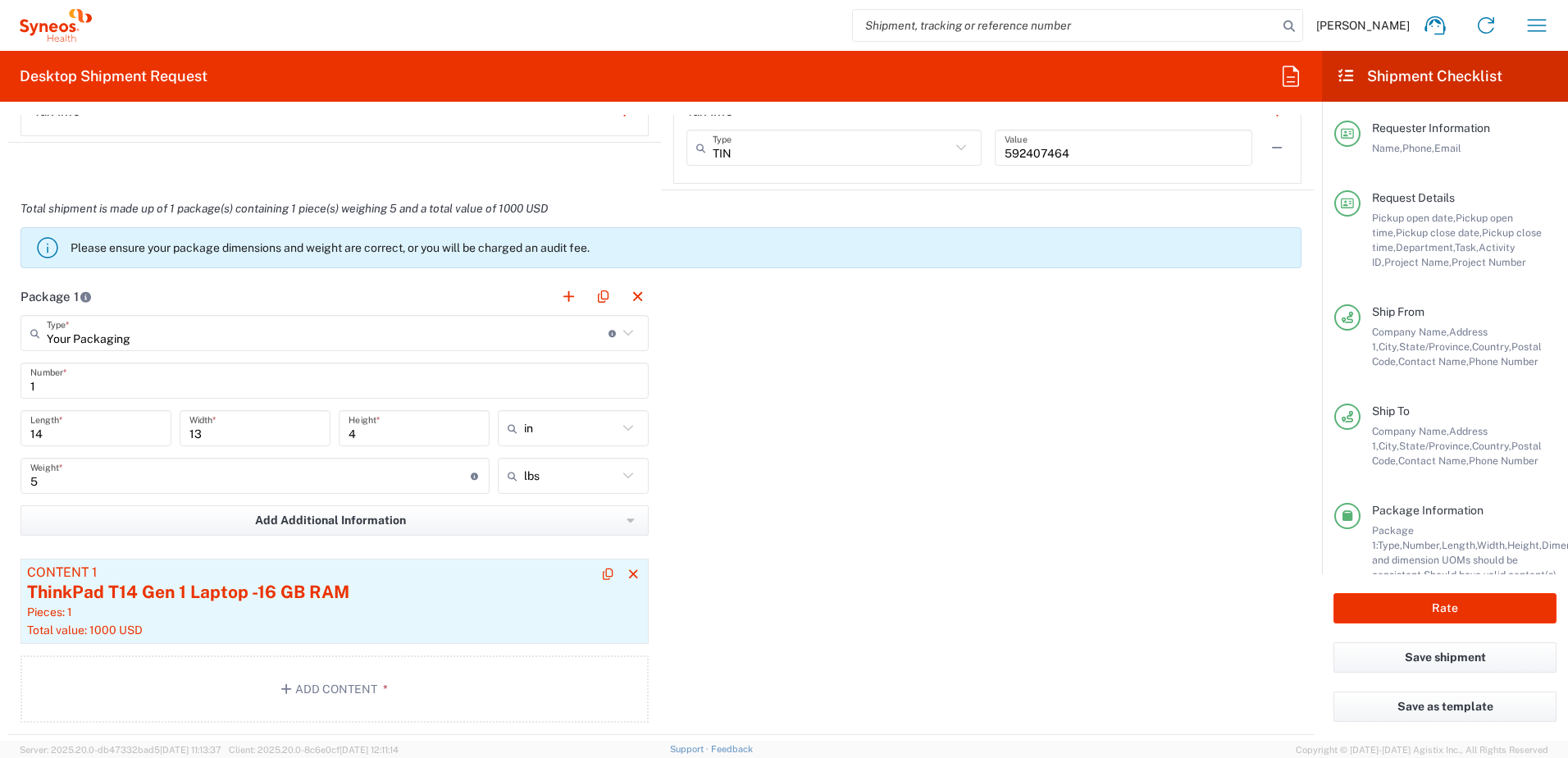
click at [357, 586] on div "ThinkPad T14 Gen 1 Laptop -16 GB RAM" at bounding box center [334, 592] width 615 height 25
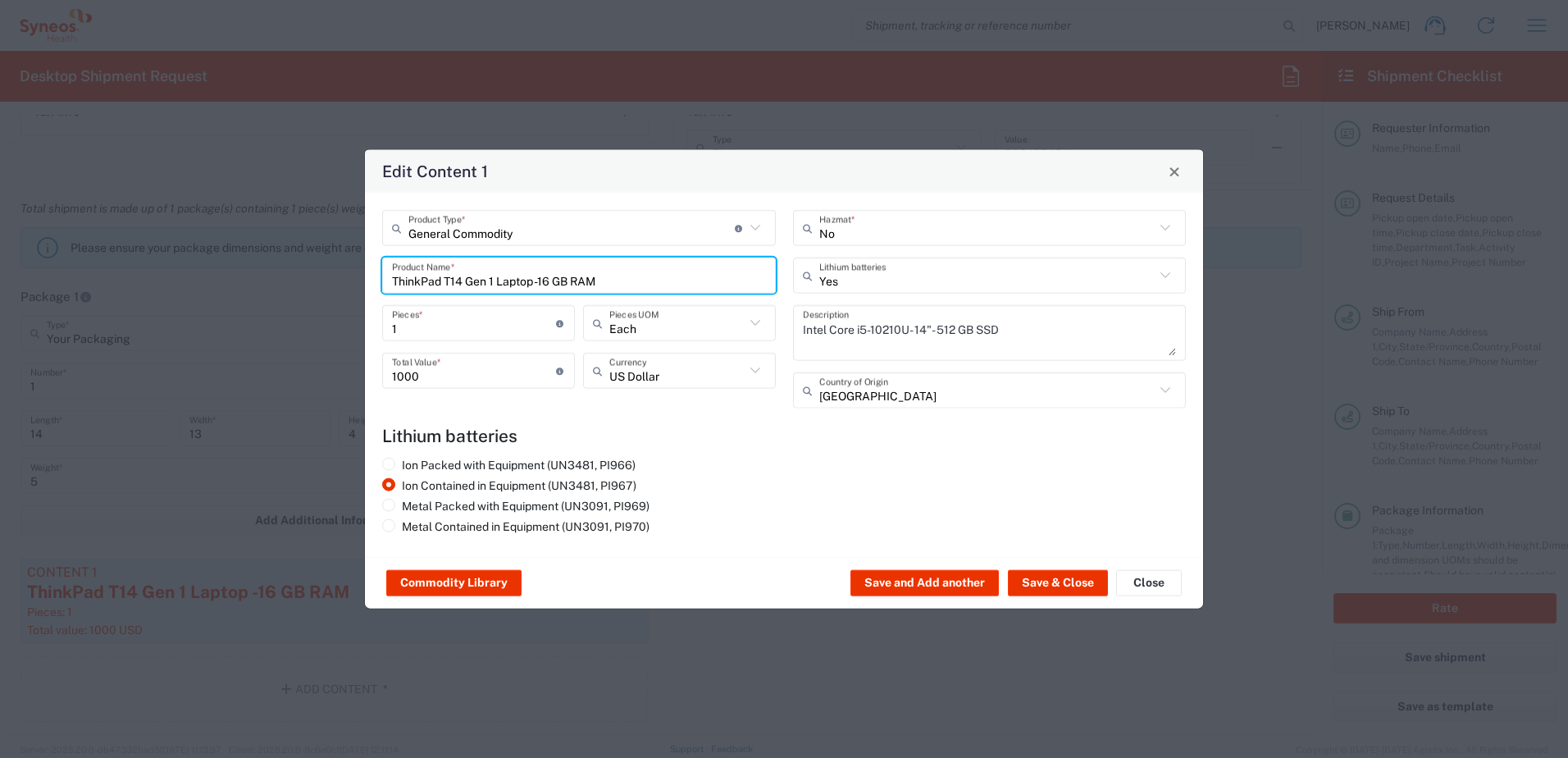
drag, startPoint x: 614, startPoint y: 282, endPoint x: 309, endPoint y: 264, distance: 305.5
click at [309, 264] on div "Edit Content 1 General Commodity Product Type * Document: Paper document genera…" at bounding box center [784, 379] width 1568 height 758
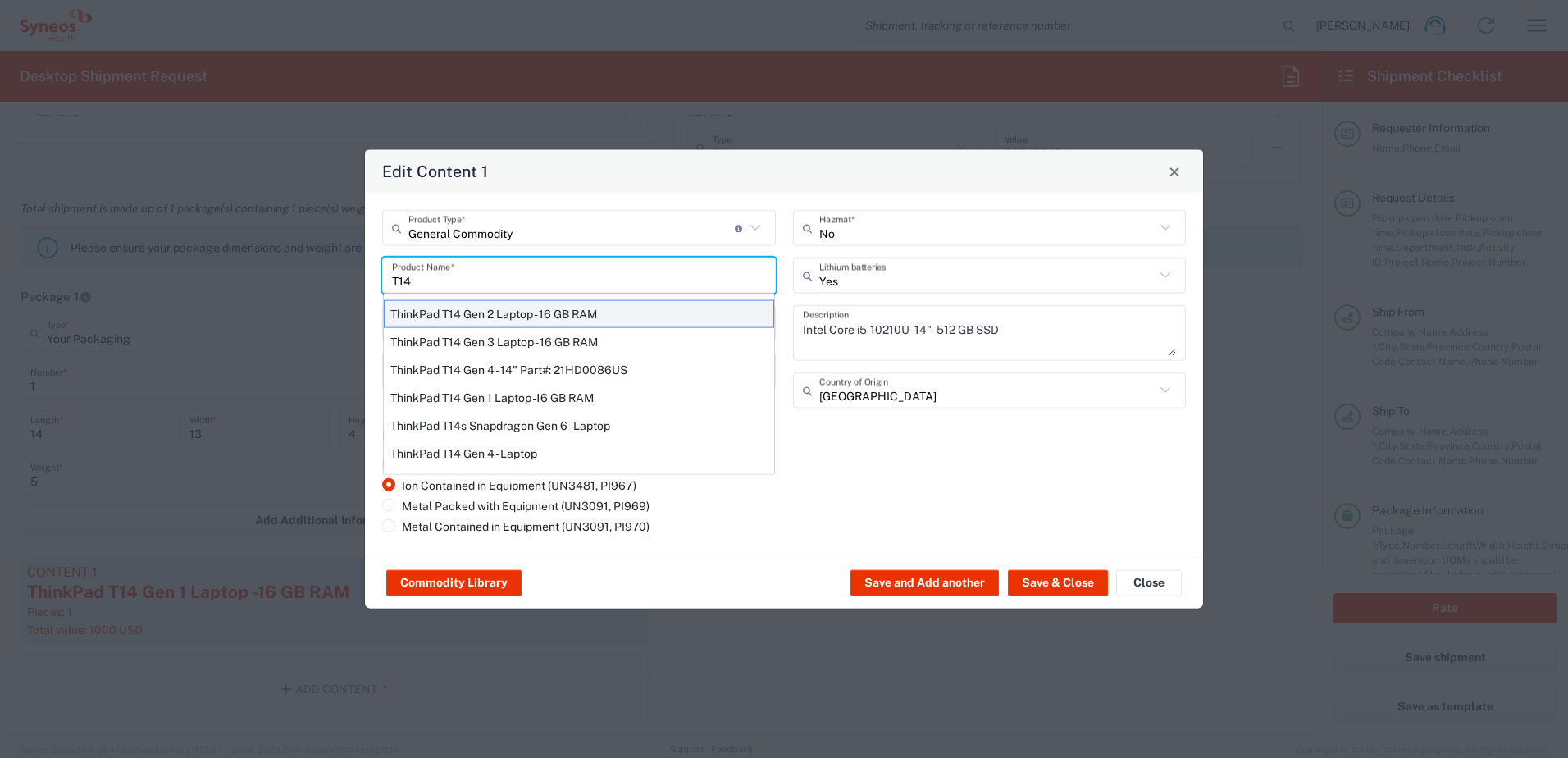
click at [527, 315] on div "ThinkPad T14 Gen 2 Laptop - 16 GB RAM" at bounding box center [578, 315] width 390 height 28
type input "ThinkPad T14 Gen 2 Laptop - 16 GB RAM"
type textarea "Intel Core i7-1156G7 vProÂ® Processor - 14"- 16 GB RAM - 512 GB SSD"
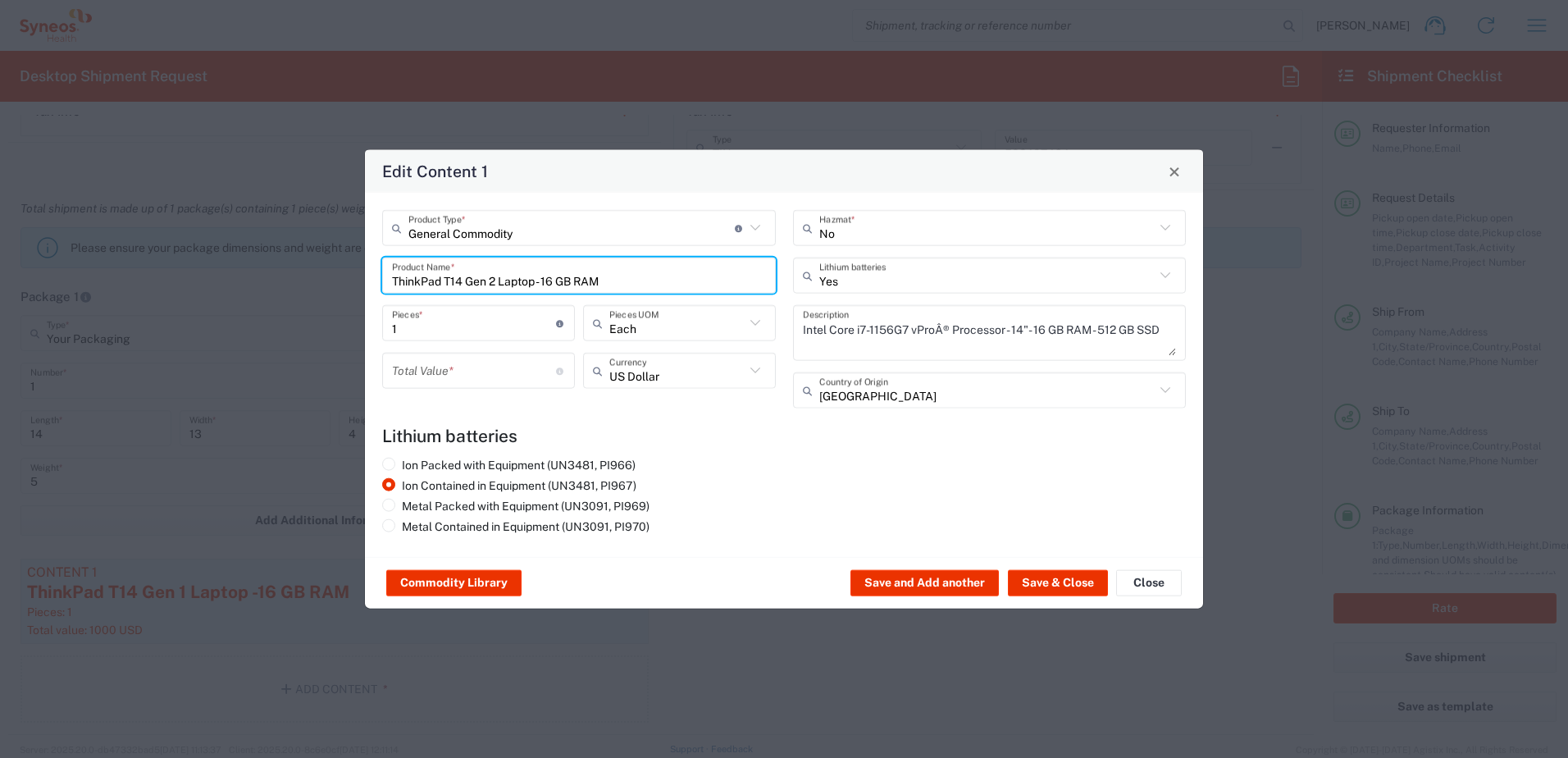
click at [452, 372] on input "number" at bounding box center [474, 370] width 164 height 29
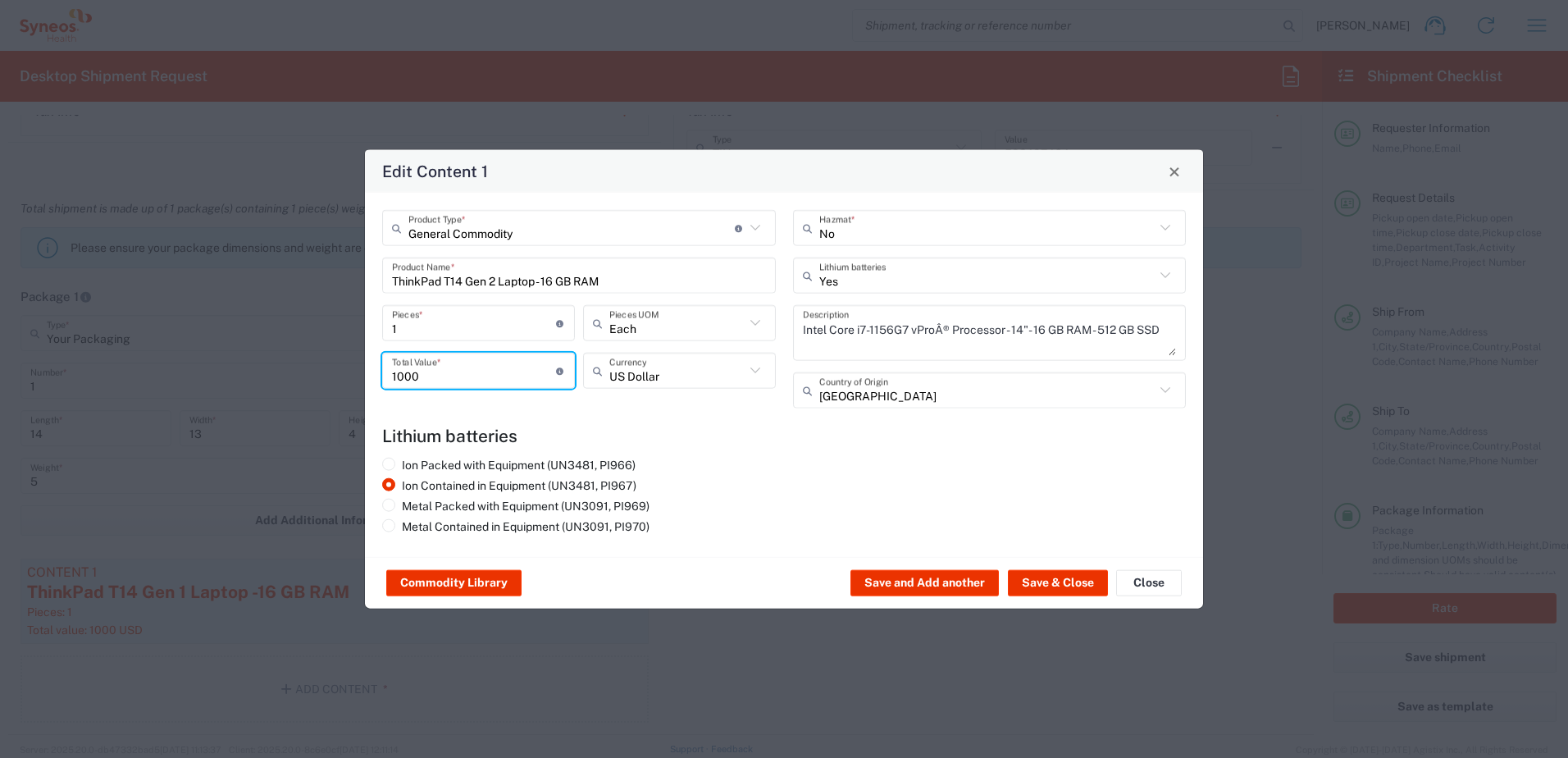
type input "1000"
click at [1039, 568] on div "Commodity Library Save and Add another Save & Close Close" at bounding box center [784, 583] width 837 height 52
click at [1061, 582] on button "Save & Close" at bounding box center [1058, 583] width 100 height 26
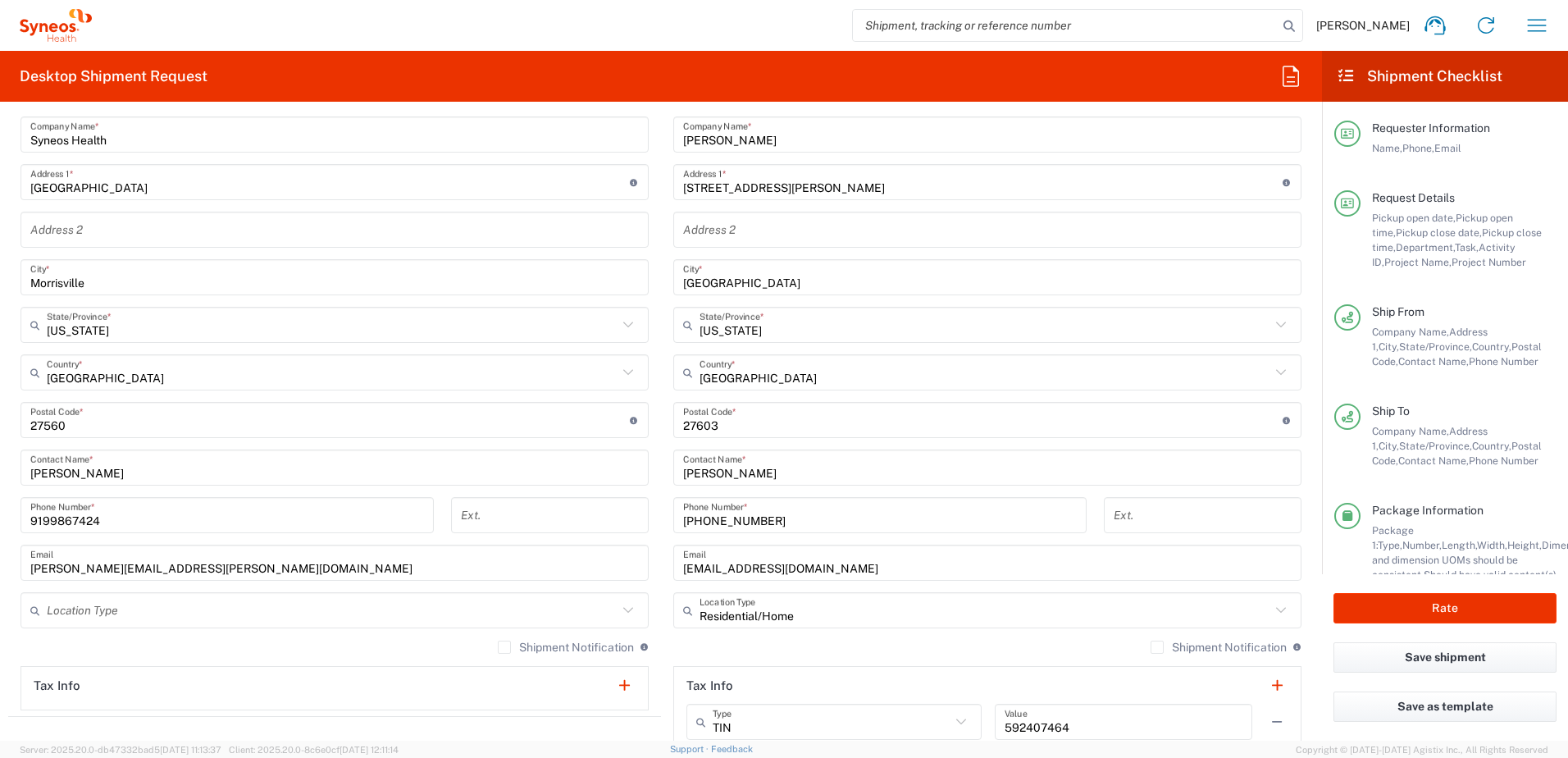
scroll to position [246, 0]
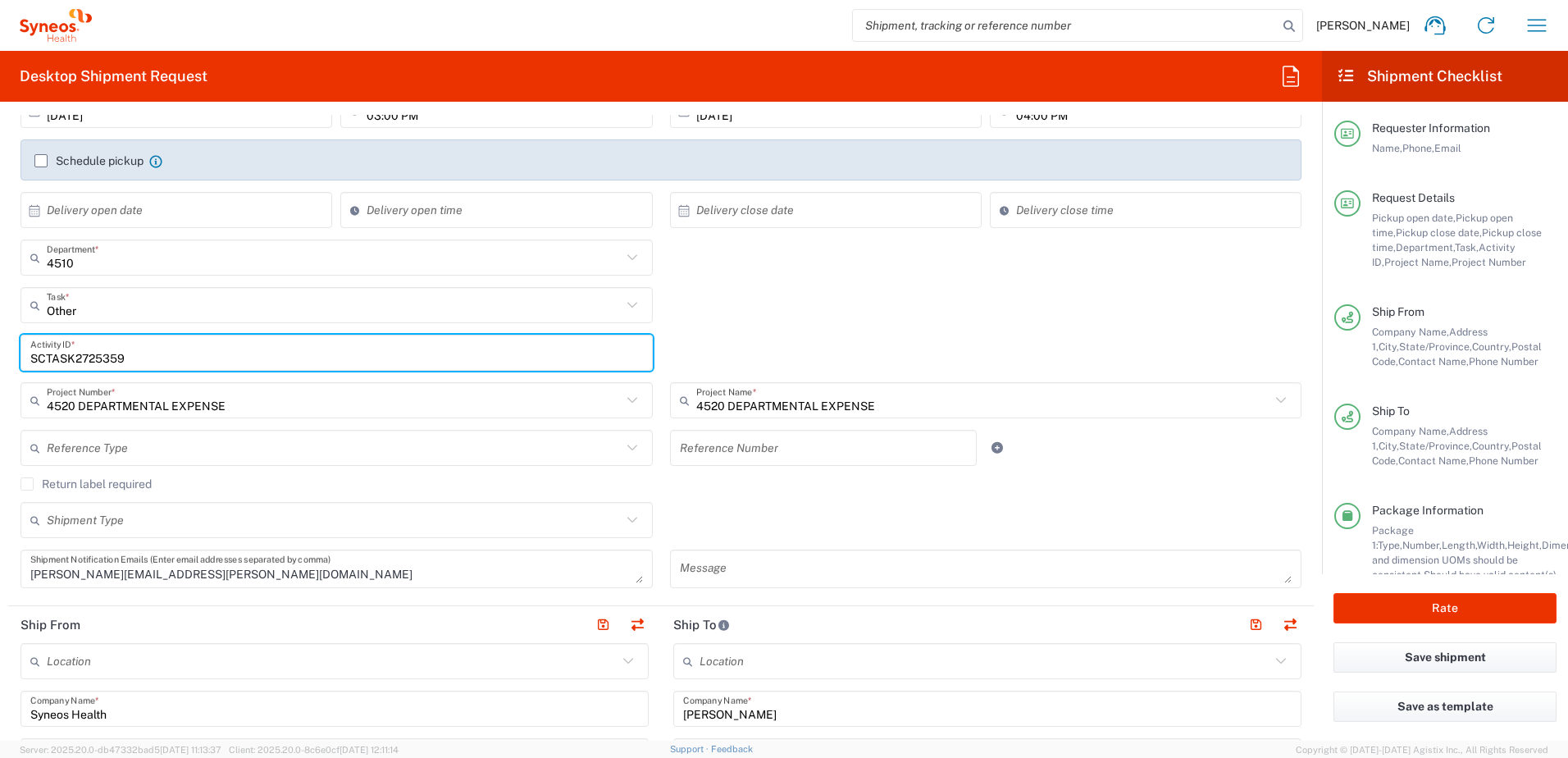
click at [93, 363] on input "SCTASK2725359" at bounding box center [336, 353] width 613 height 29
paste input "9018"
type input "SCTASK2729018"
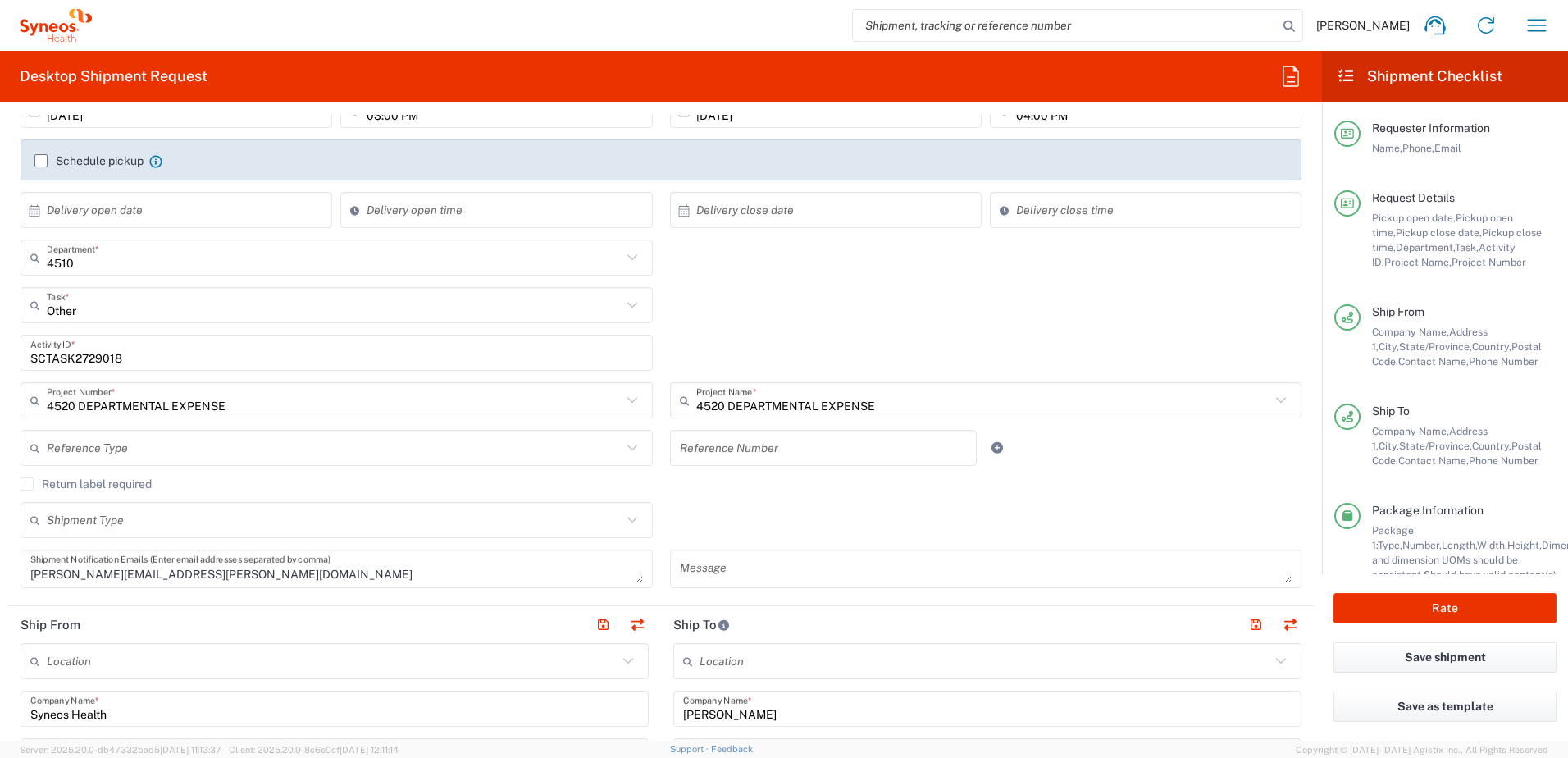
click at [35, 484] on label "Return label required" at bounding box center [86, 483] width 131 height 13
click at [27, 484] on input "Return label required" at bounding box center [27, 484] width 0 height 0
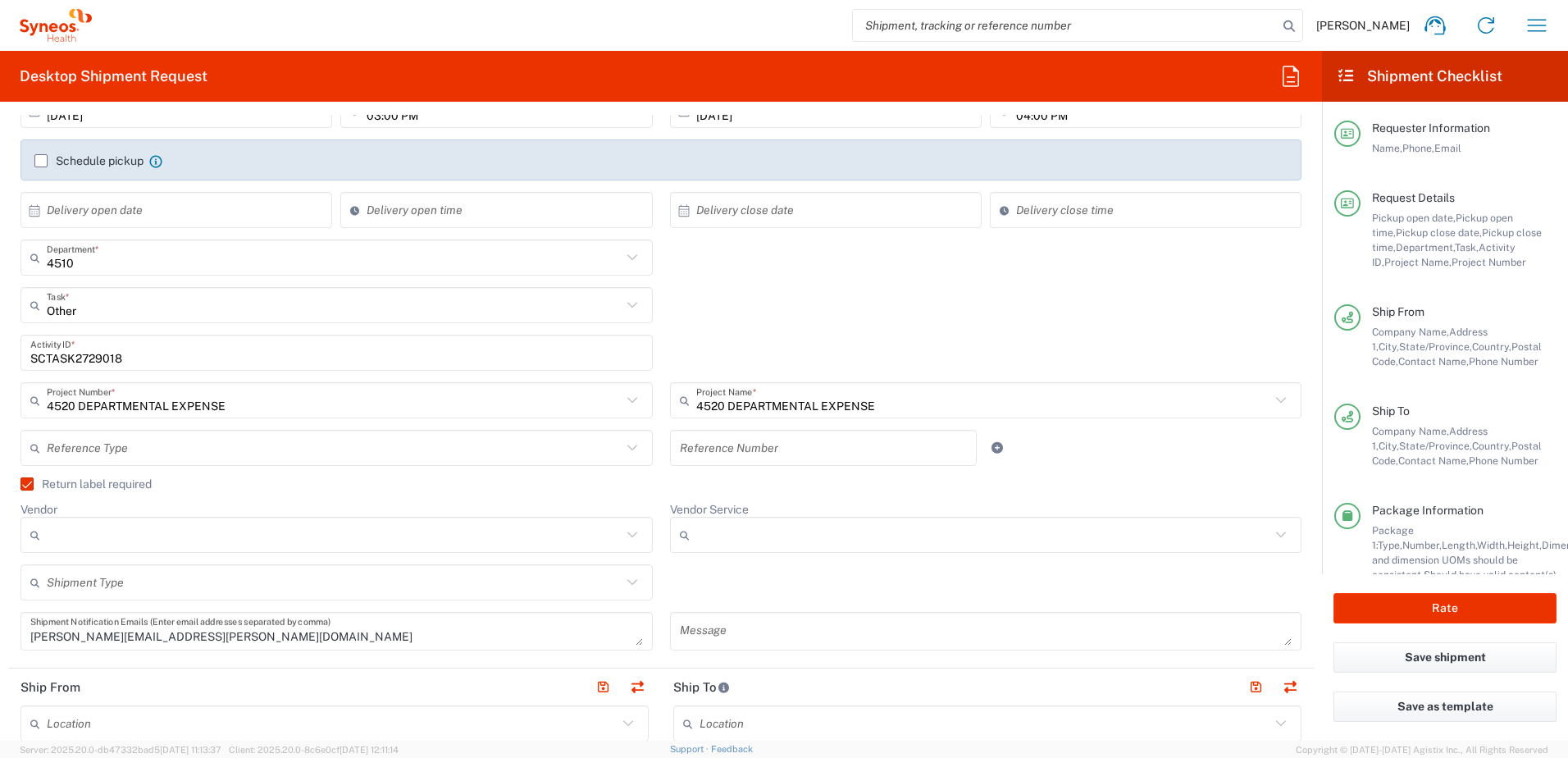
click at [131, 529] on input "Vendor" at bounding box center [334, 534] width 575 height 26
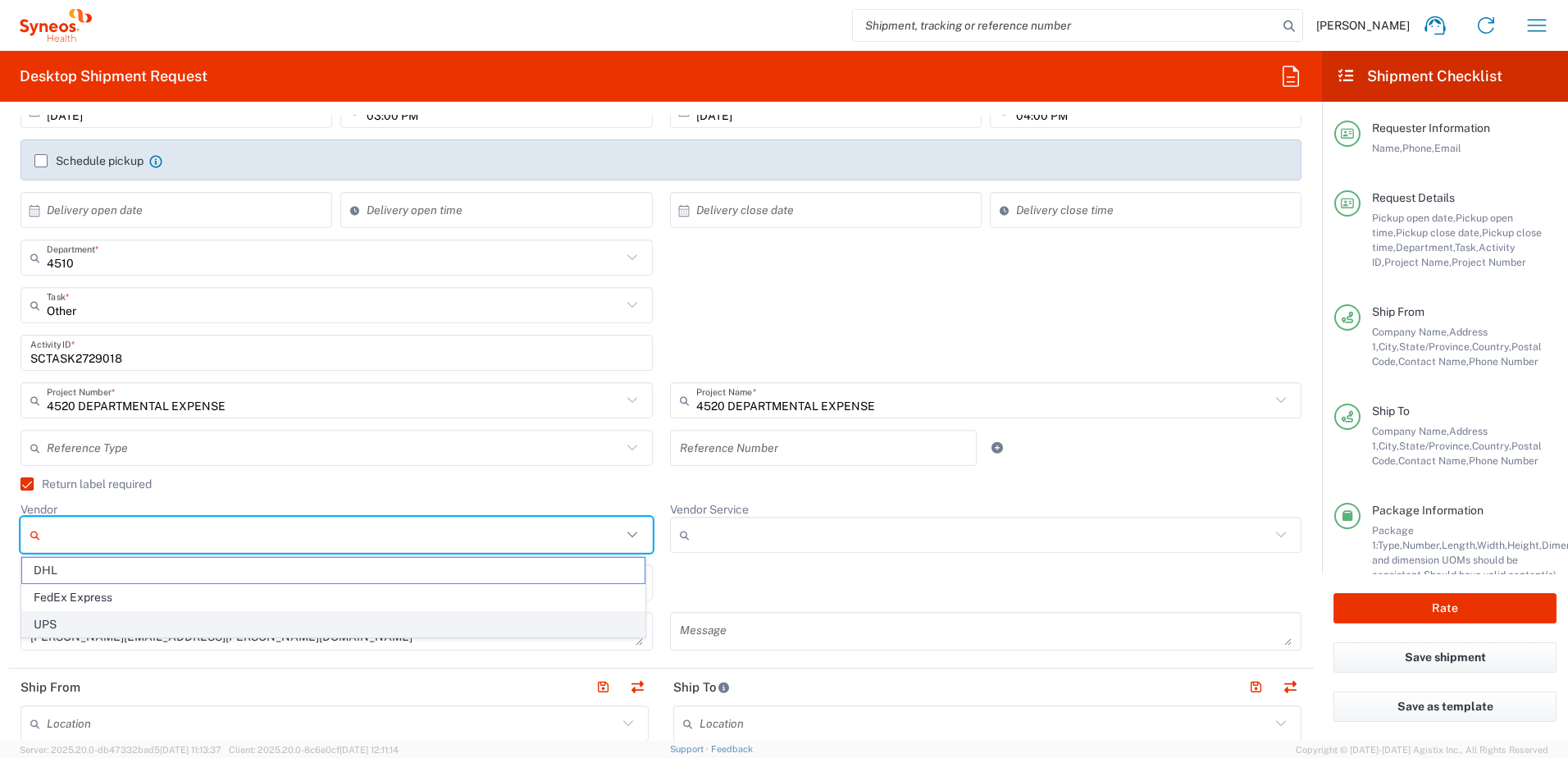
click at [126, 613] on span "UPS" at bounding box center [332, 624] width 622 height 25
type input "UPS"
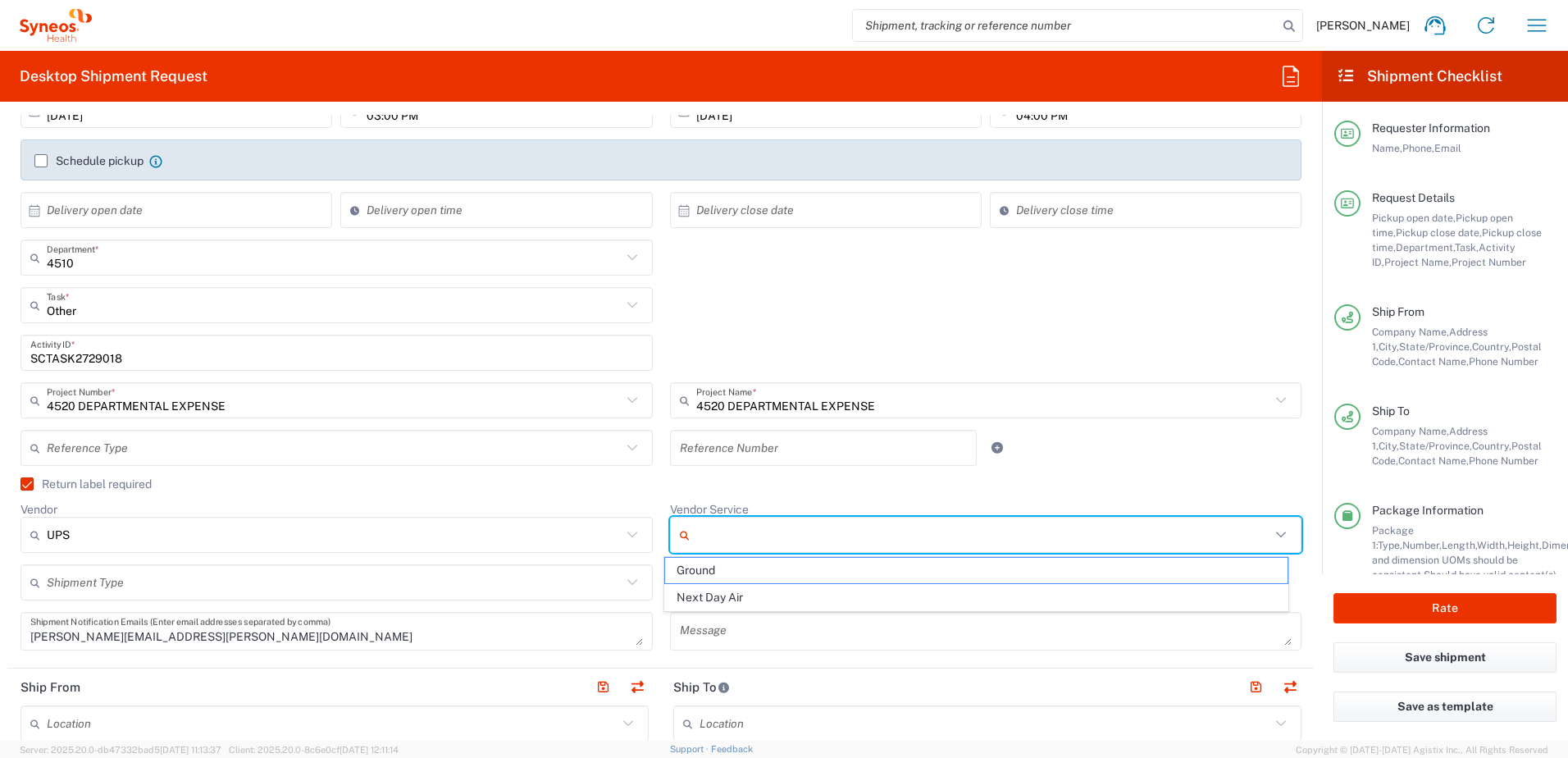
click at [782, 535] on input "Vendor Service" at bounding box center [983, 534] width 575 height 26
click at [728, 602] on span "Next Day Air" at bounding box center [975, 597] width 622 height 25
type input "Next Day Air"
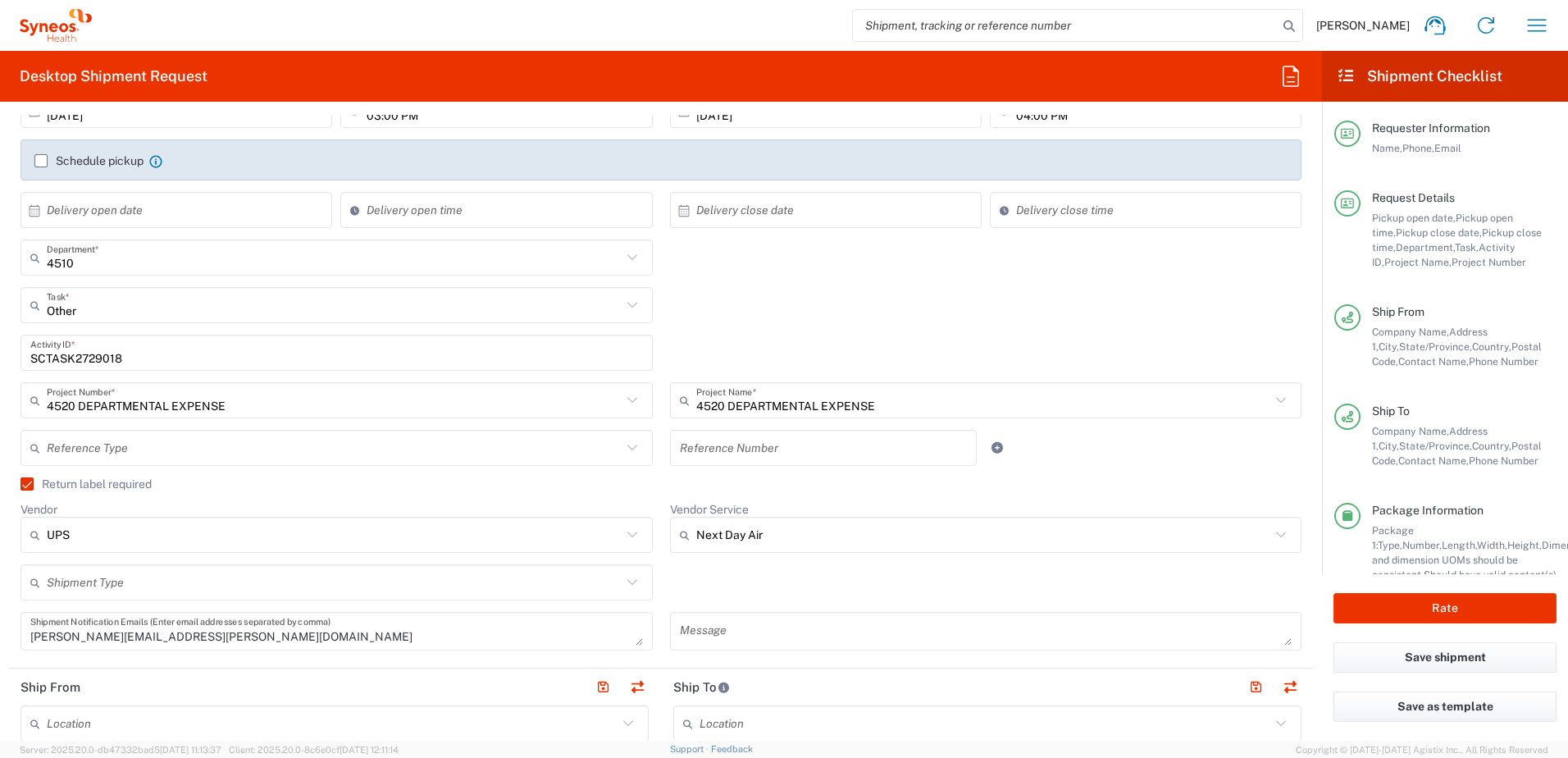
click at [754, 576] on div "Shipment Type Batch Regular" at bounding box center [661, 588] width 1298 height 48
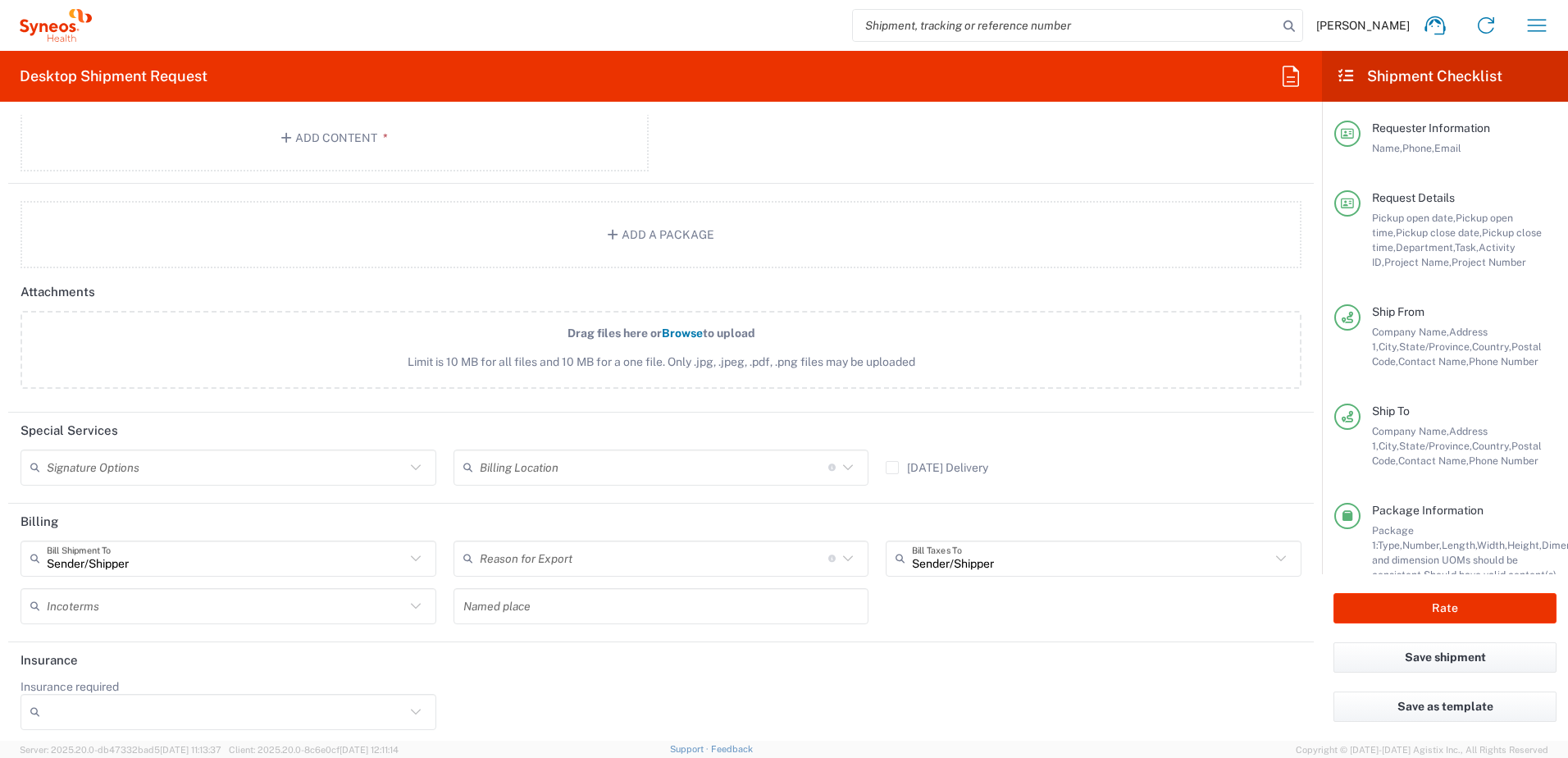
scroll to position [2015, 0]
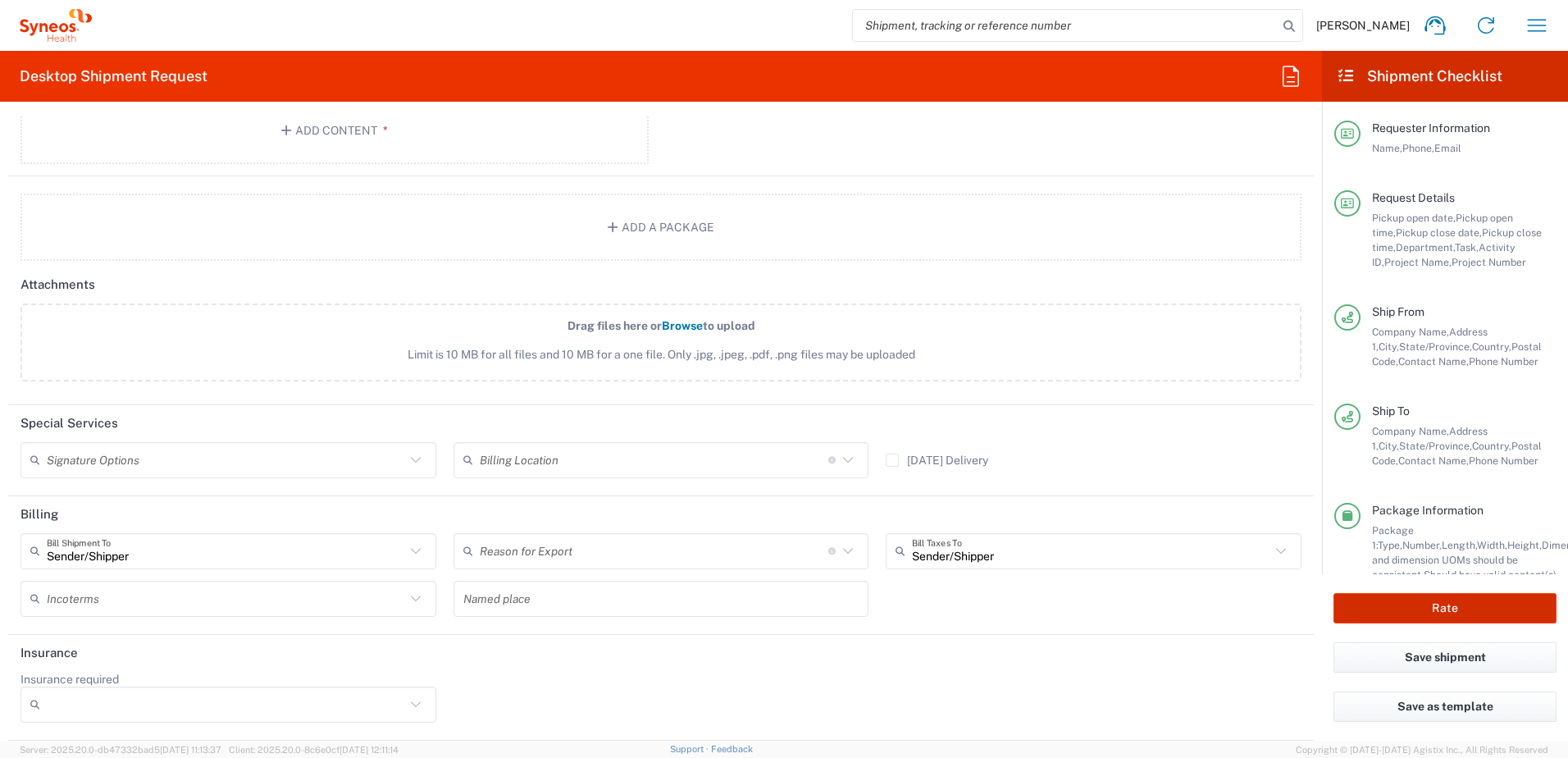
click at [1483, 606] on button "Rate" at bounding box center [1444, 608] width 223 height 30
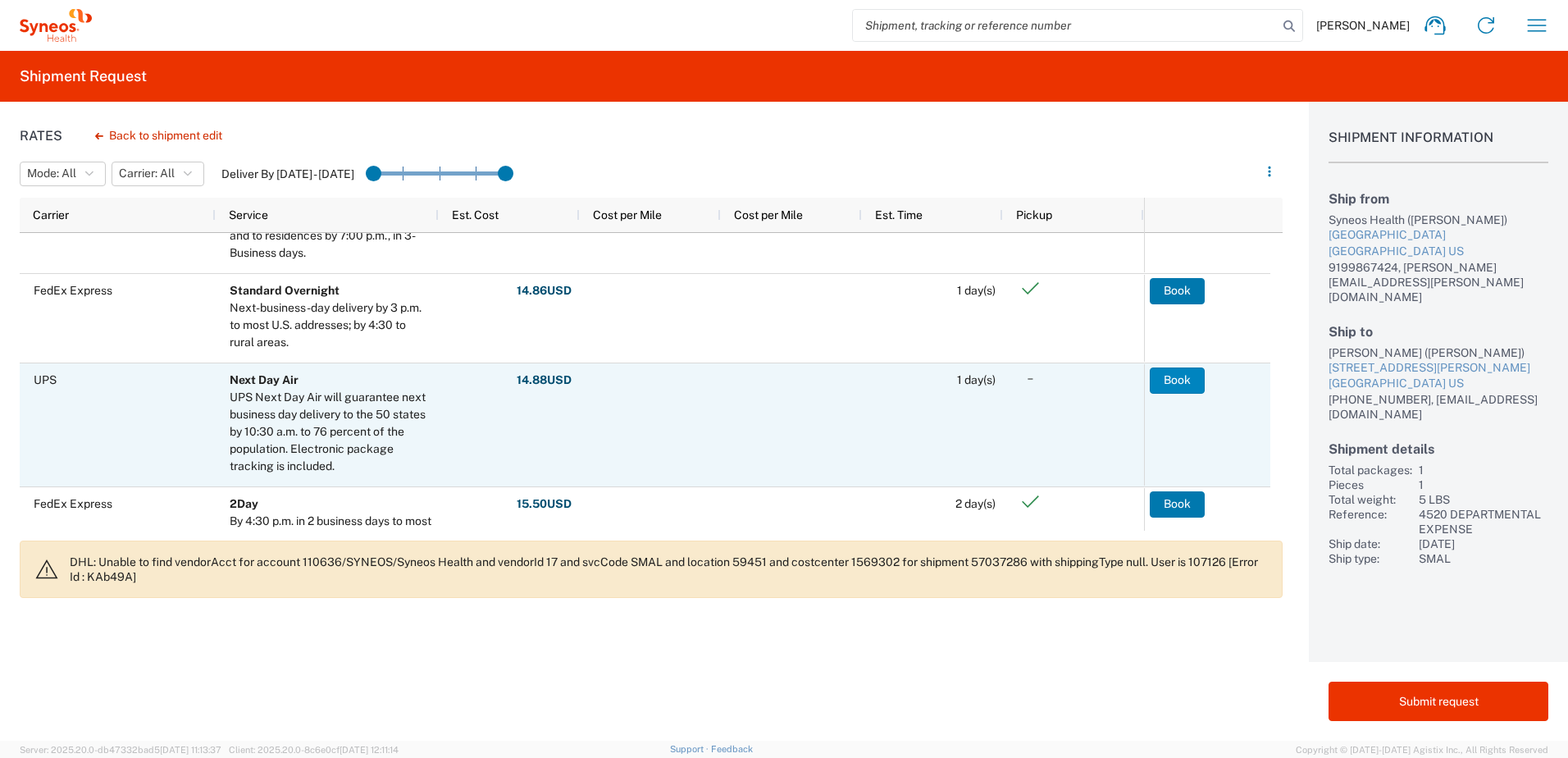
click at [1179, 383] on button "Book" at bounding box center [1177, 380] width 55 height 26
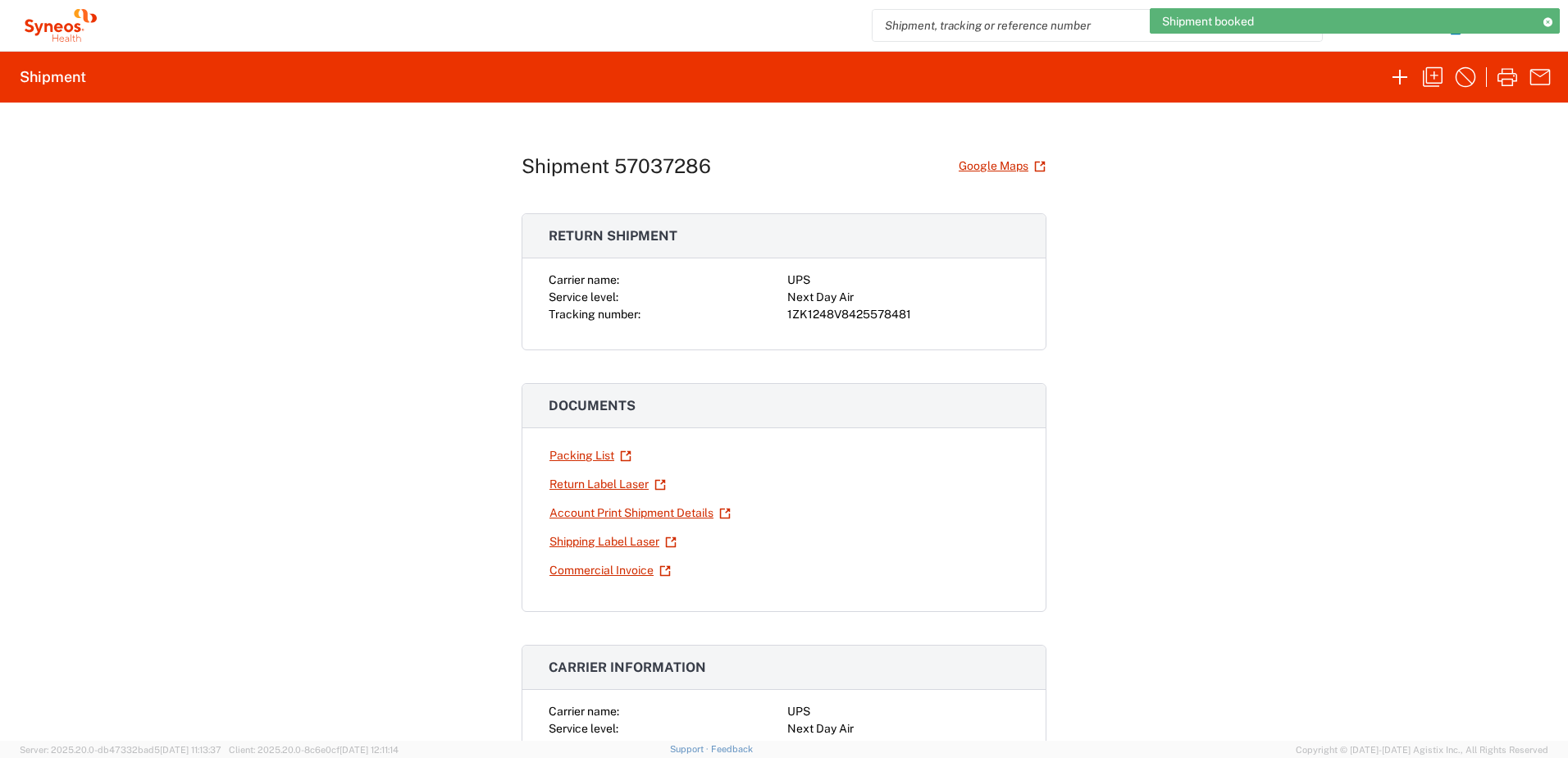
click at [853, 313] on div "1ZK1248V8425578481" at bounding box center [903, 314] width 232 height 17
copy div "1ZK1248V8425578481"
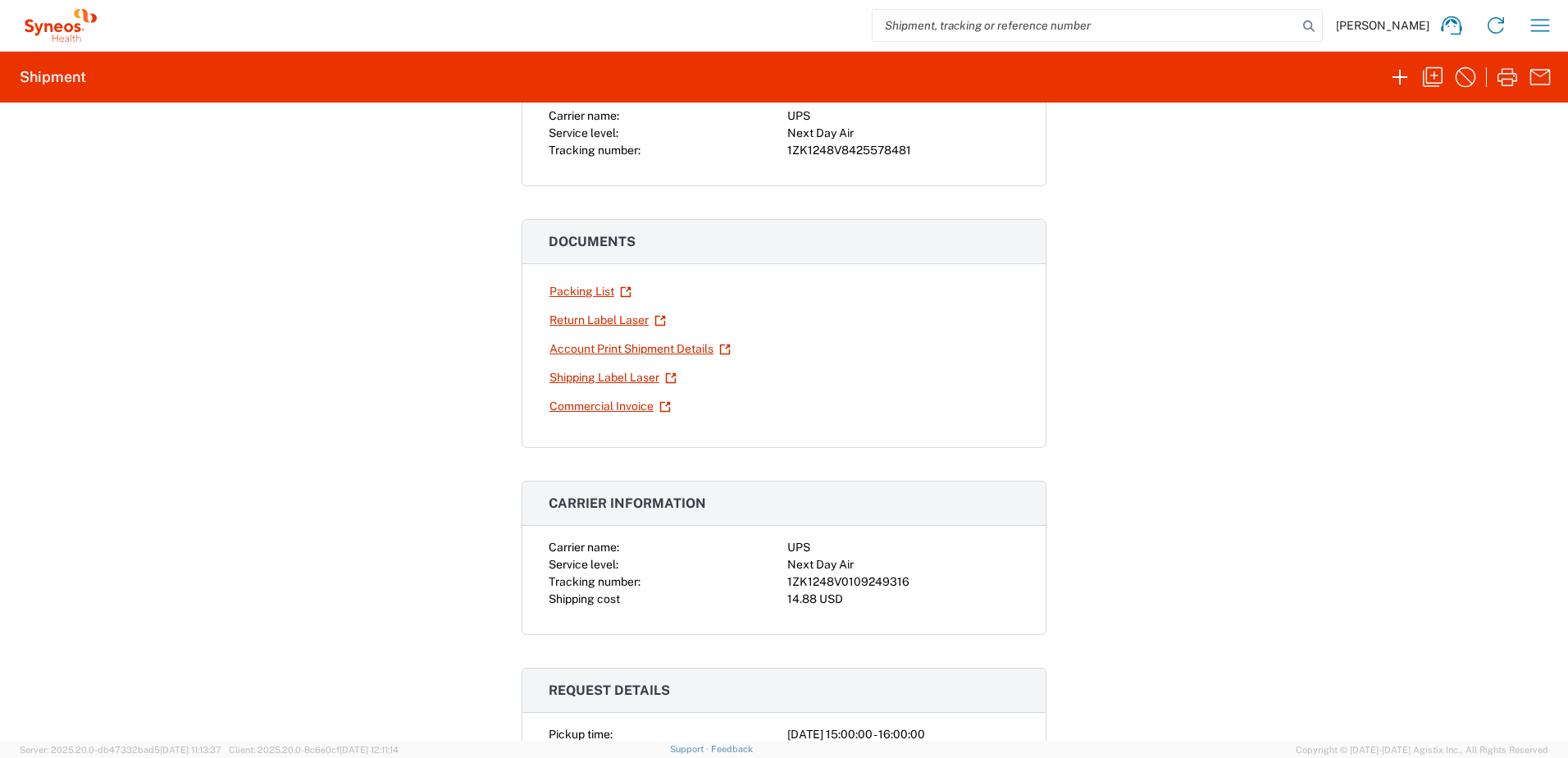
click at [842, 585] on div "1ZK1248V0109249316" at bounding box center [903, 581] width 232 height 17
copy div "1ZK1248V0109249316"
